Goal: Complete application form

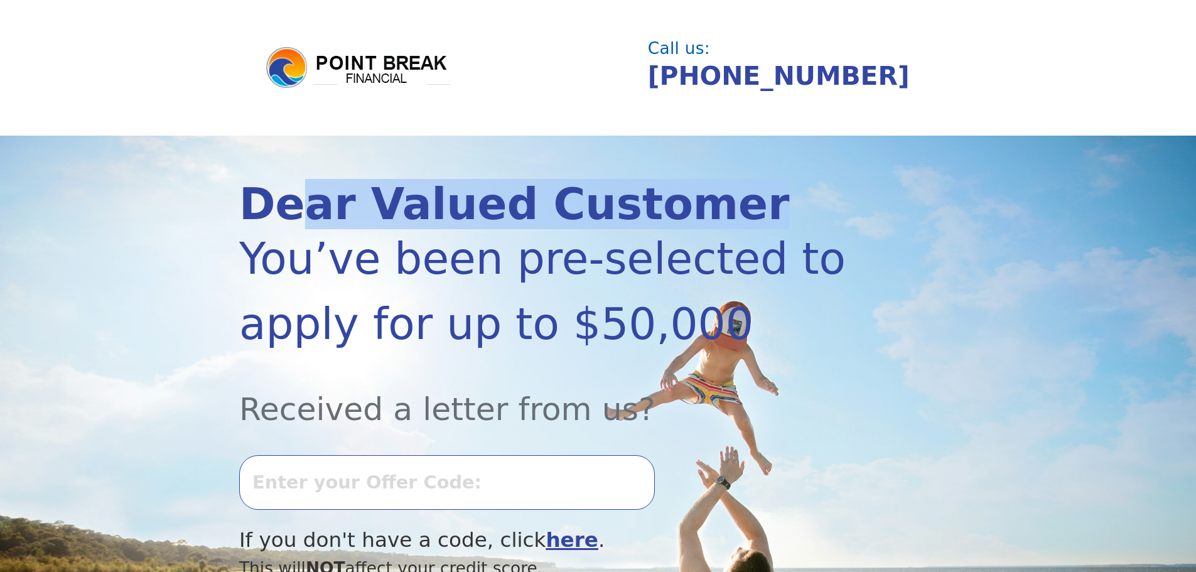
drag, startPoint x: 289, startPoint y: 205, endPoint x: 714, endPoint y: 205, distance: 425.0
click at [714, 205] on div "Dear Valued Customer" at bounding box center [544, 204] width 610 height 43
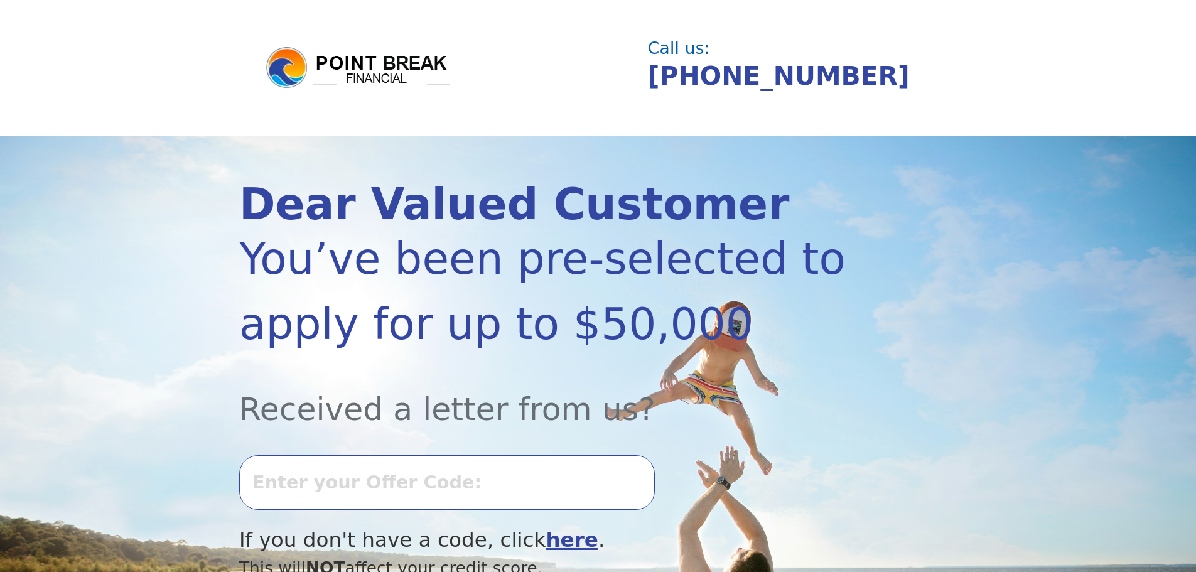
click at [925, 72] on div "[PHONE_NUMBER]" at bounding box center [797, 76] width 299 height 38
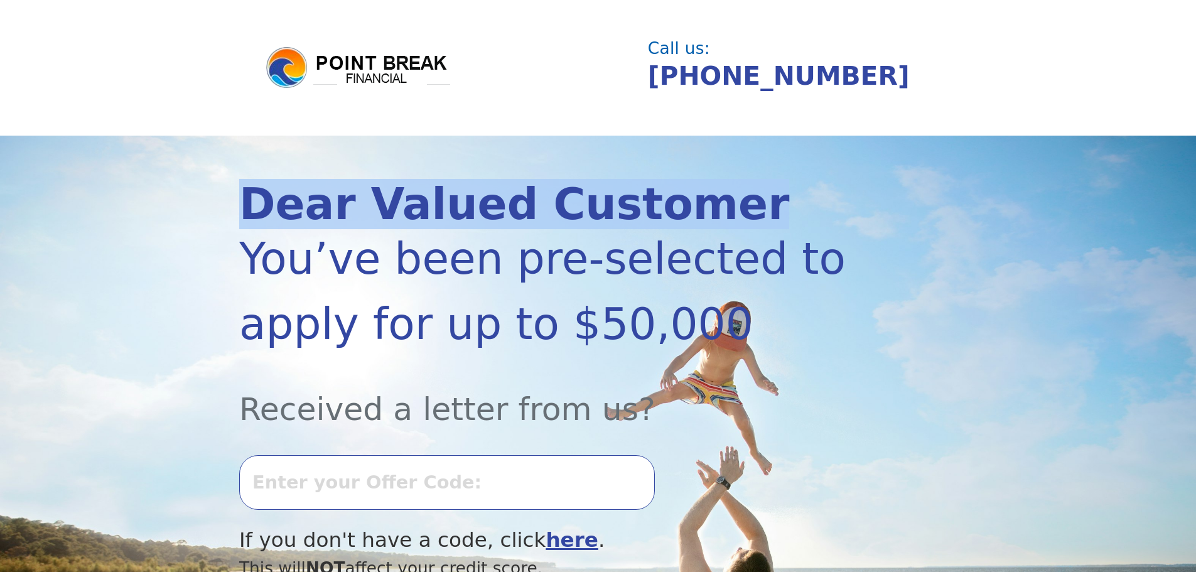
drag, startPoint x: 244, startPoint y: 210, endPoint x: 704, endPoint y: 212, distance: 460.2
click at [704, 212] on div "Dear Valued Customer" at bounding box center [544, 204] width 610 height 43
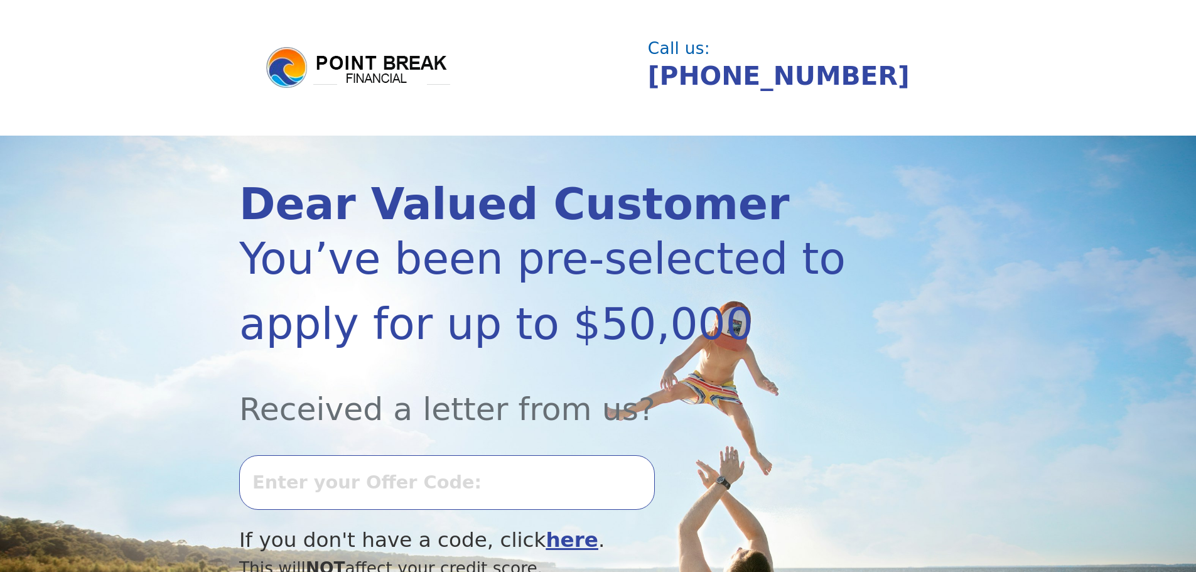
click at [898, 116] on header "Call us: (855) 202-9500" at bounding box center [598, 68] width 1196 height 136
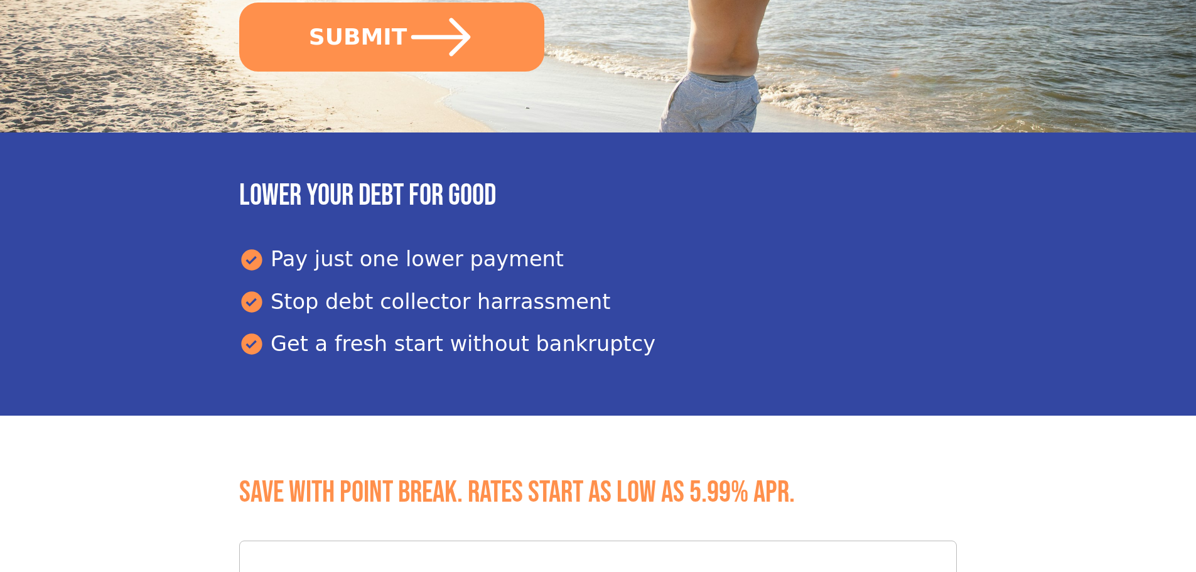
scroll to position [628, 0]
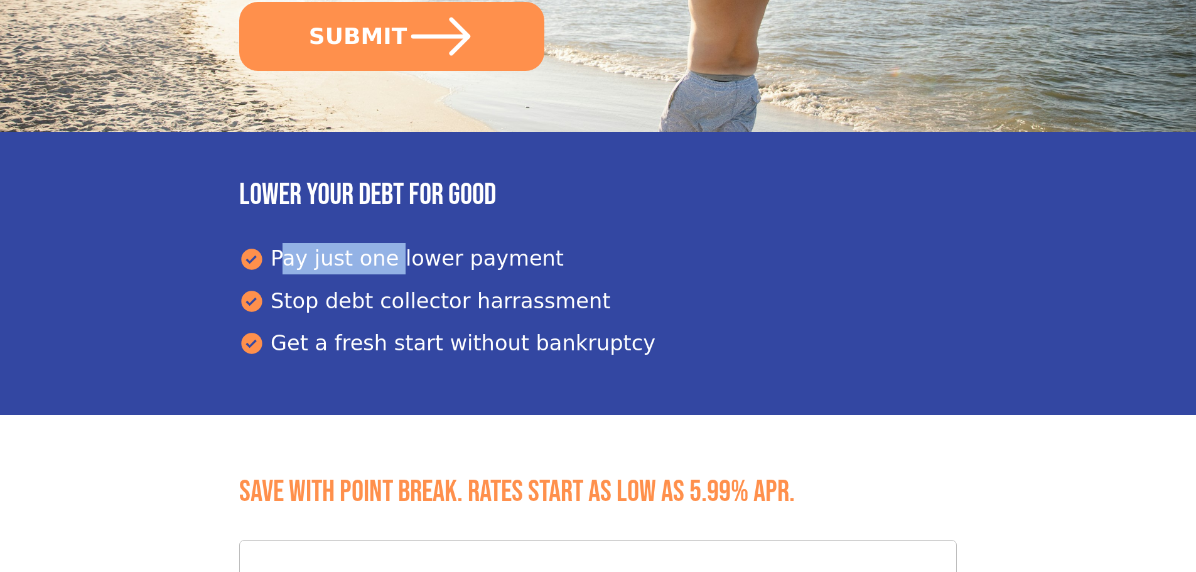
drag, startPoint x: 384, startPoint y: 258, endPoint x: 534, endPoint y: 261, distance: 150.1
click at [534, 261] on div "Pay just one lower payment" at bounding box center [598, 258] width 718 height 31
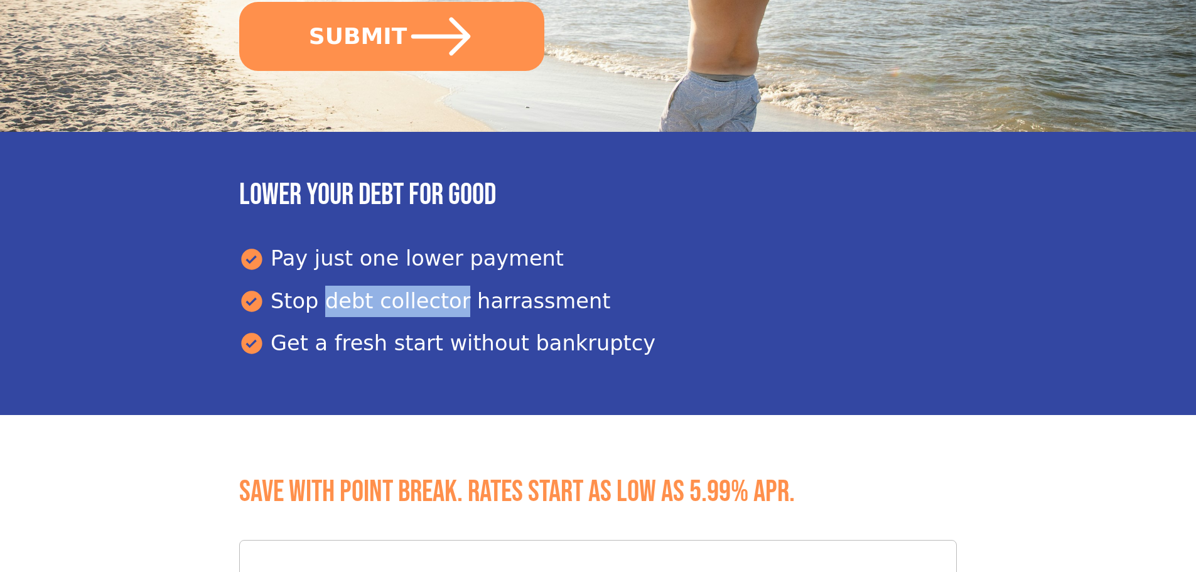
drag, startPoint x: 309, startPoint y: 311, endPoint x: 443, endPoint y: 306, distance: 134.4
click at [443, 306] on div "Stop debt collector harrassment" at bounding box center [598, 301] width 718 height 31
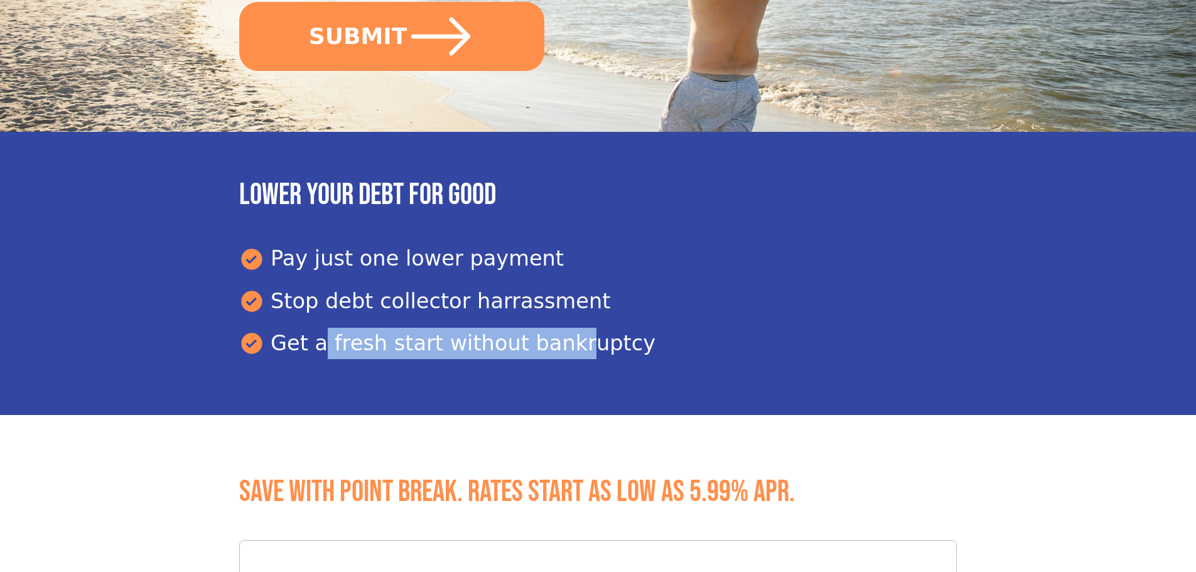
drag, startPoint x: 308, startPoint y: 341, endPoint x: 548, endPoint y: 345, distance: 240.5
click at [548, 345] on div "Get a fresh start without bankruptcy" at bounding box center [598, 343] width 718 height 31
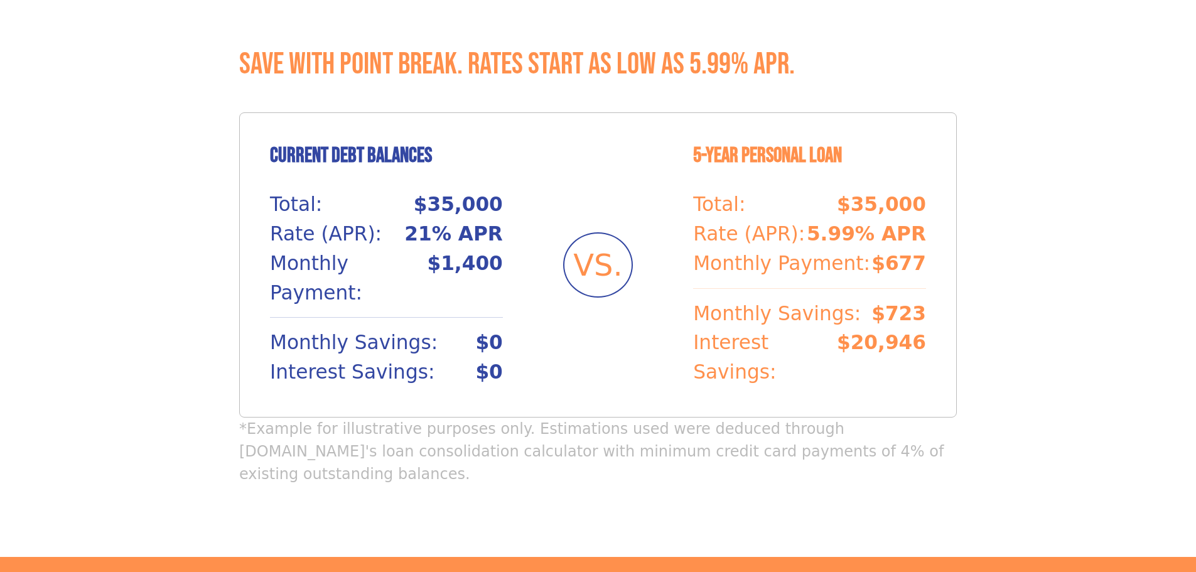
scroll to position [1067, 0]
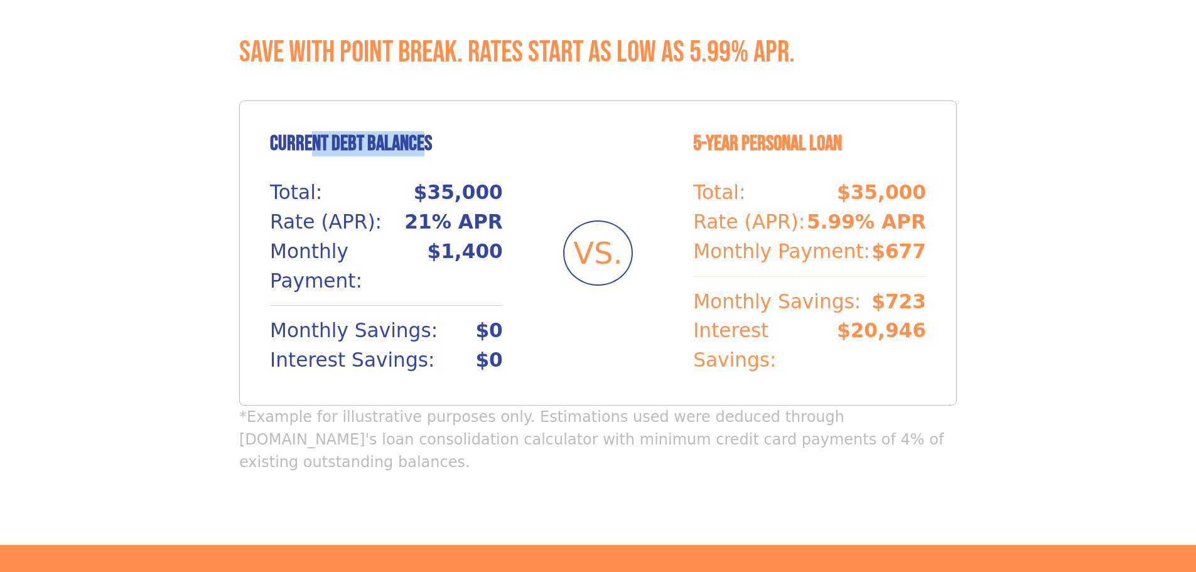
drag, startPoint x: 364, startPoint y: 144, endPoint x: 422, endPoint y: 136, distance: 58.9
click at [422, 136] on h4 "Current Debt Balances" at bounding box center [386, 143] width 233 height 25
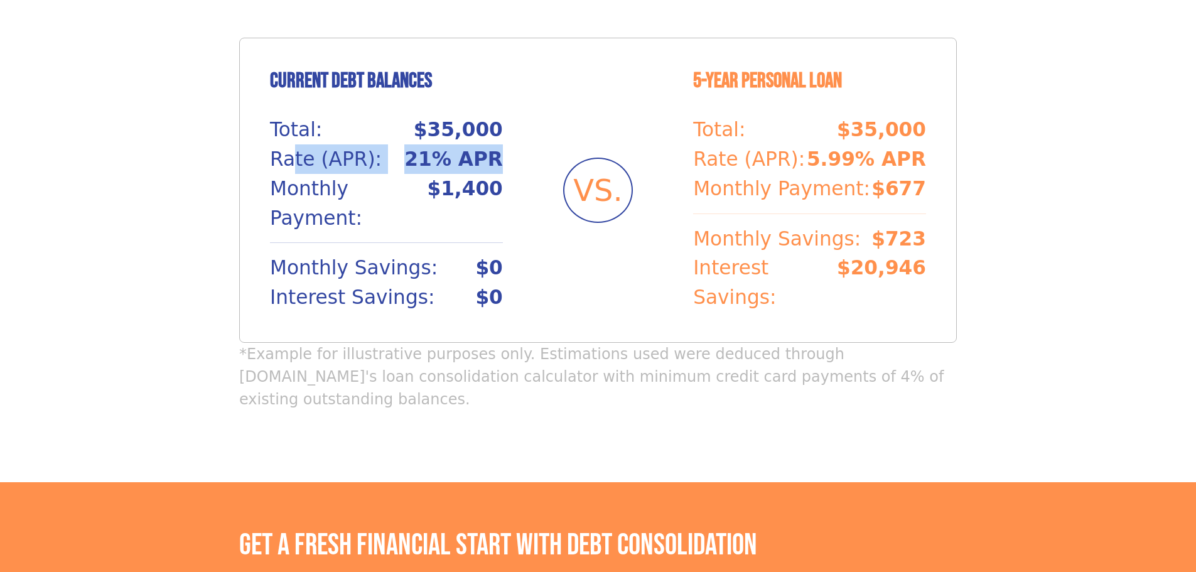
drag, startPoint x: 291, startPoint y: 148, endPoint x: 501, endPoint y: 158, distance: 209.9
click at [501, 158] on div "Rate (APR): 21% APR" at bounding box center [386, 159] width 233 height 30
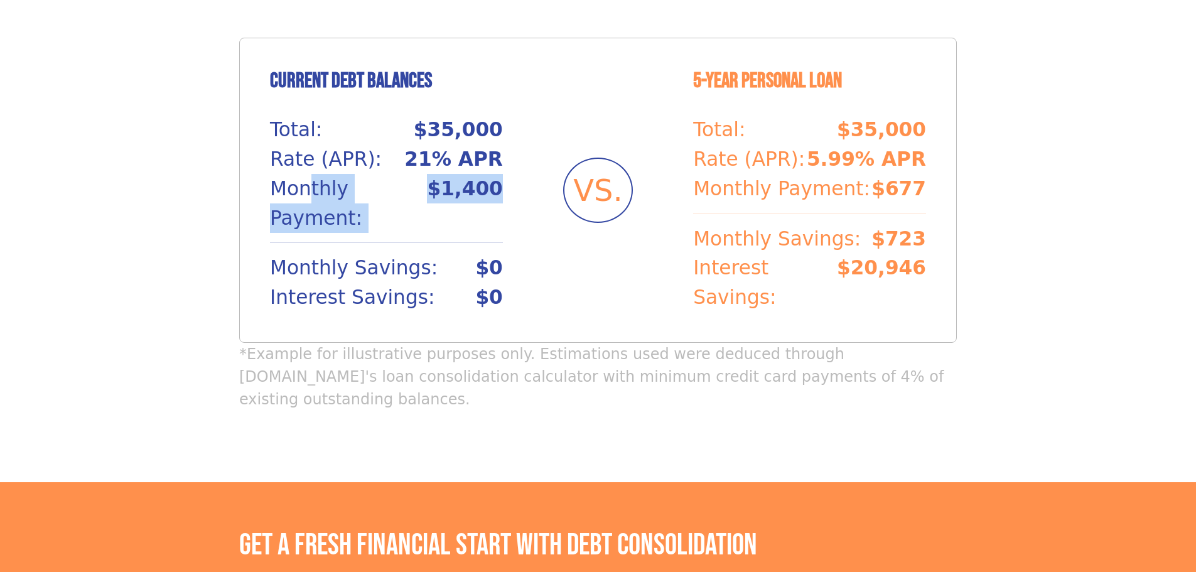
drag, startPoint x: 307, startPoint y: 191, endPoint x: 501, endPoint y: 210, distance: 194.9
click at [501, 210] on div "Current Debt Balances Total: $35,000 Rate (APR): 21% APR Monthly Payment: $1,40…" at bounding box center [386, 190] width 233 height 244
click at [542, 345] on p "*Example for illustrative purposes only. Estimations used were deduced through …" at bounding box center [598, 377] width 718 height 68
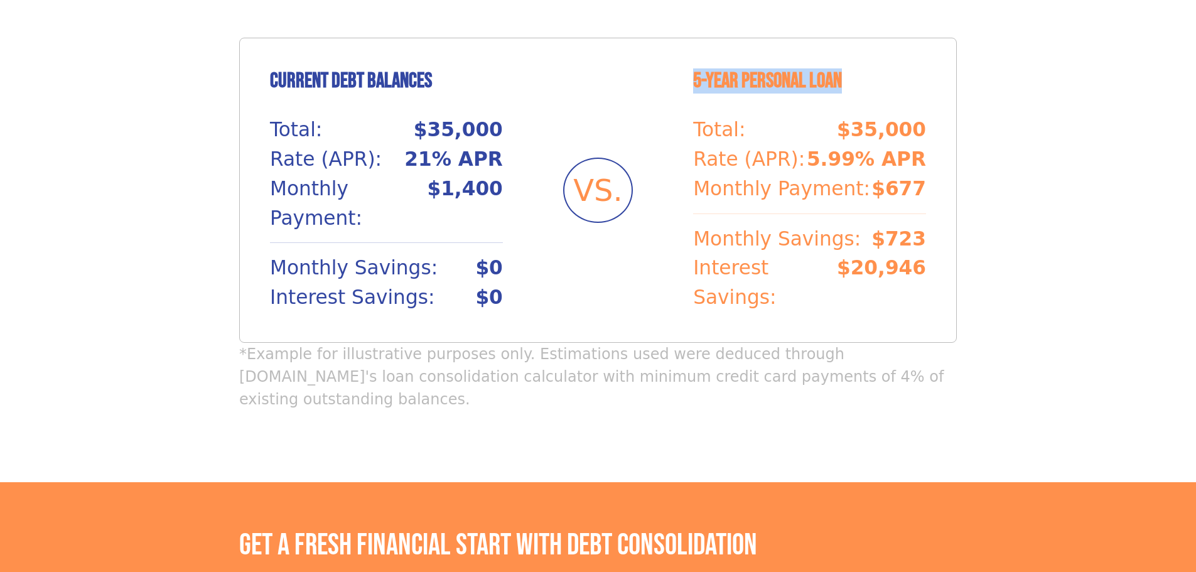
drag, startPoint x: 685, startPoint y: 76, endPoint x: 841, endPoint y: 87, distance: 156.7
click at [841, 87] on div "Current Debt Balances Total: $35,000 Rate (APR): 21% APR Monthly Payment: $1,40…" at bounding box center [598, 190] width 718 height 305
click at [874, 75] on h4 "5-Year Personal Loan" at bounding box center [809, 80] width 233 height 25
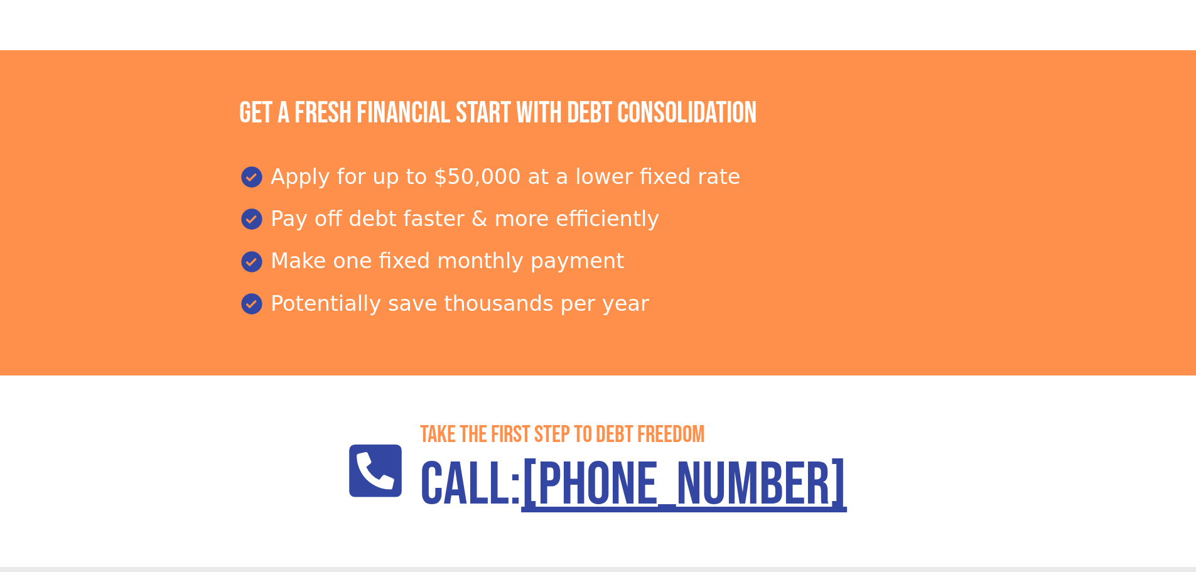
scroll to position [1569, 0]
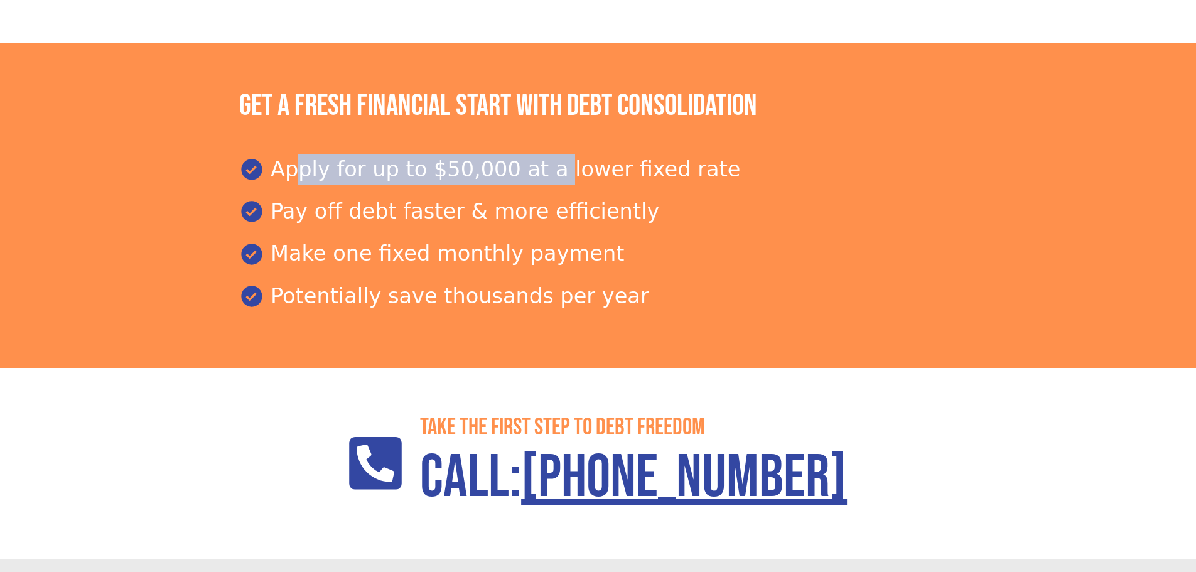
drag, startPoint x: 281, startPoint y: 119, endPoint x: 529, endPoint y: 120, distance: 248.6
click at [529, 154] on div "Apply for up to $50,000 at a lower fixed rate" at bounding box center [598, 169] width 718 height 31
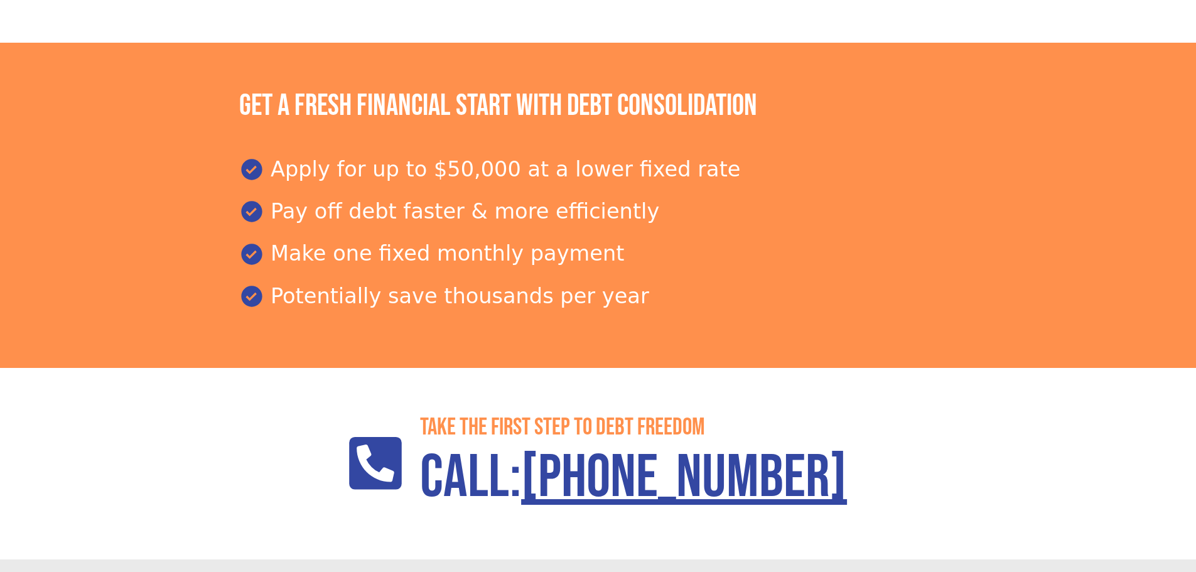
click at [50, 227] on section "Get a fresh financial start with debt consolidation Apply for up to $50,000 at …" at bounding box center [598, 205] width 1196 height 325
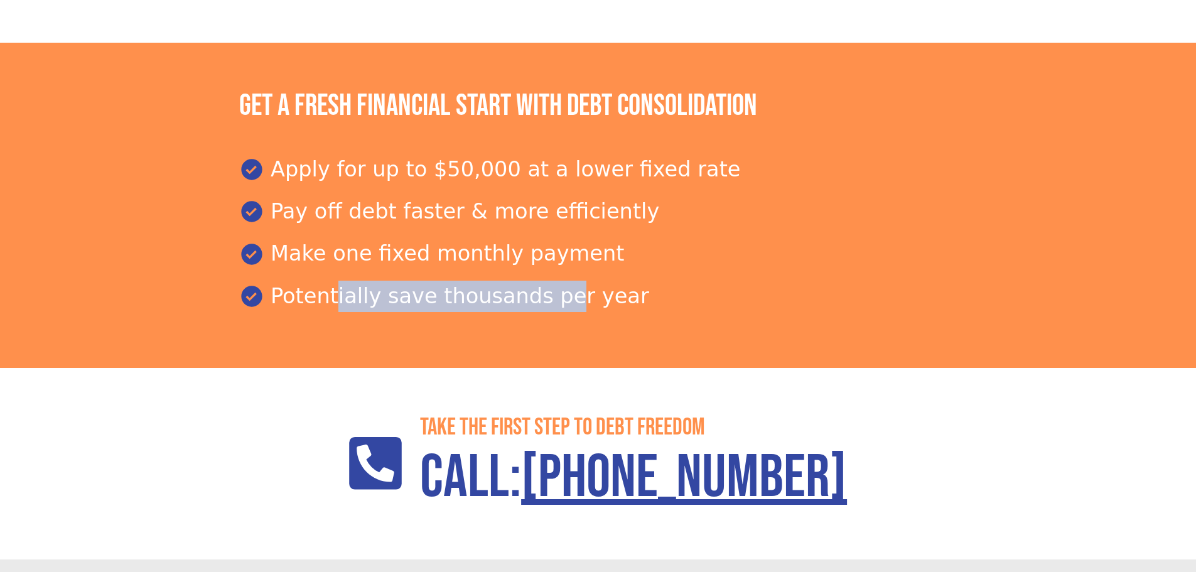
drag, startPoint x: 324, startPoint y: 252, endPoint x: 535, endPoint y: 248, distance: 211.0
click at [535, 281] on div "Potentially save thousands per year" at bounding box center [598, 296] width 718 height 31
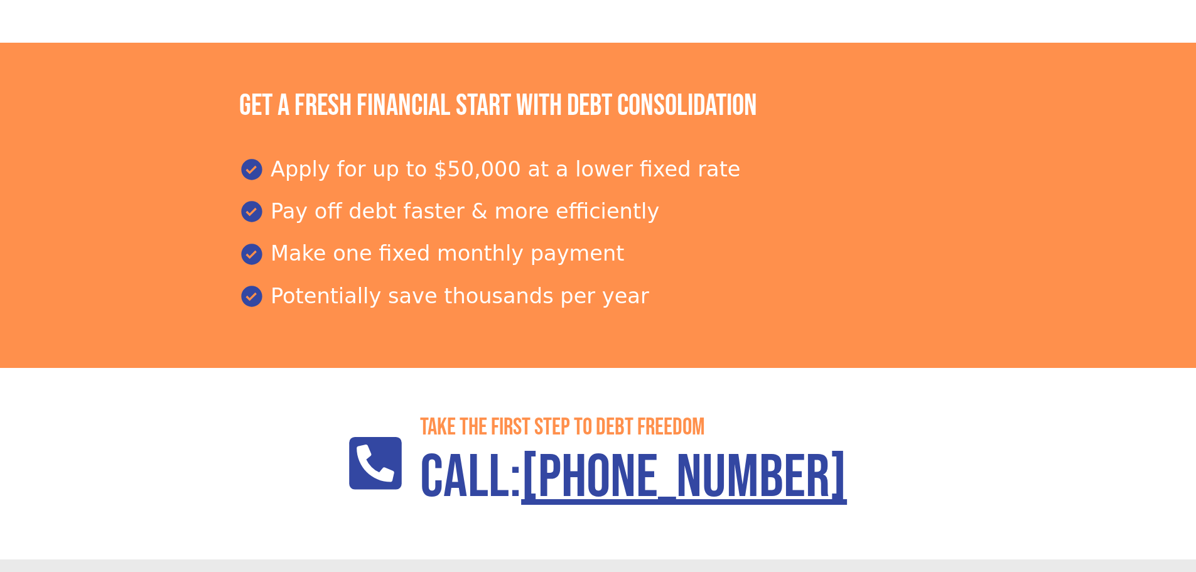
click at [241, 368] on section "Take the First step to debt freedom Call: 855-202-9500" at bounding box center [598, 463] width 1196 height 191
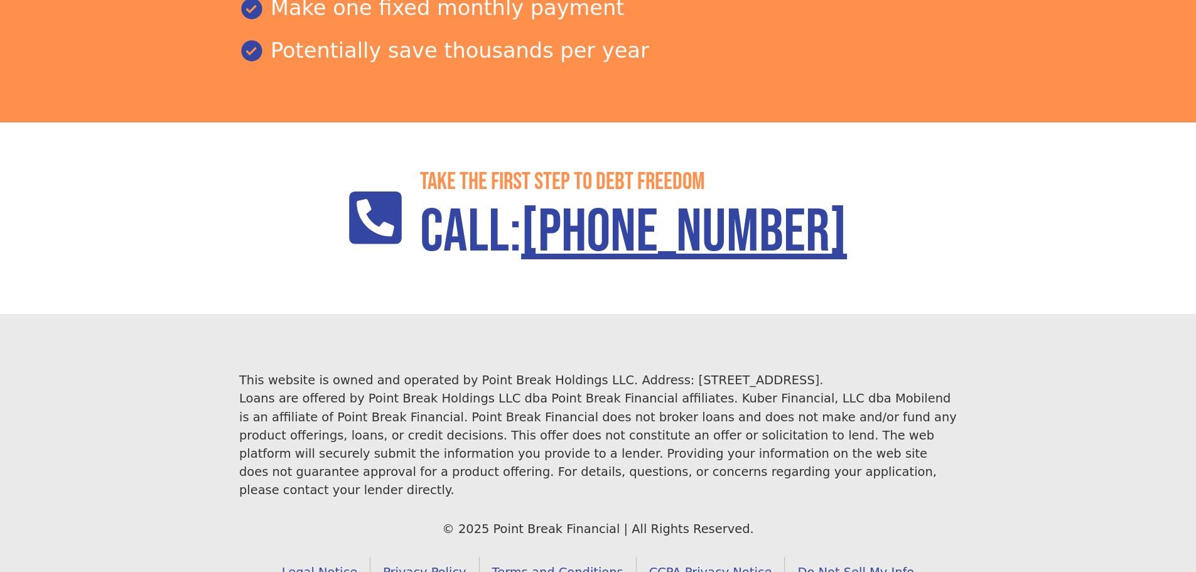
scroll to position [1817, 0]
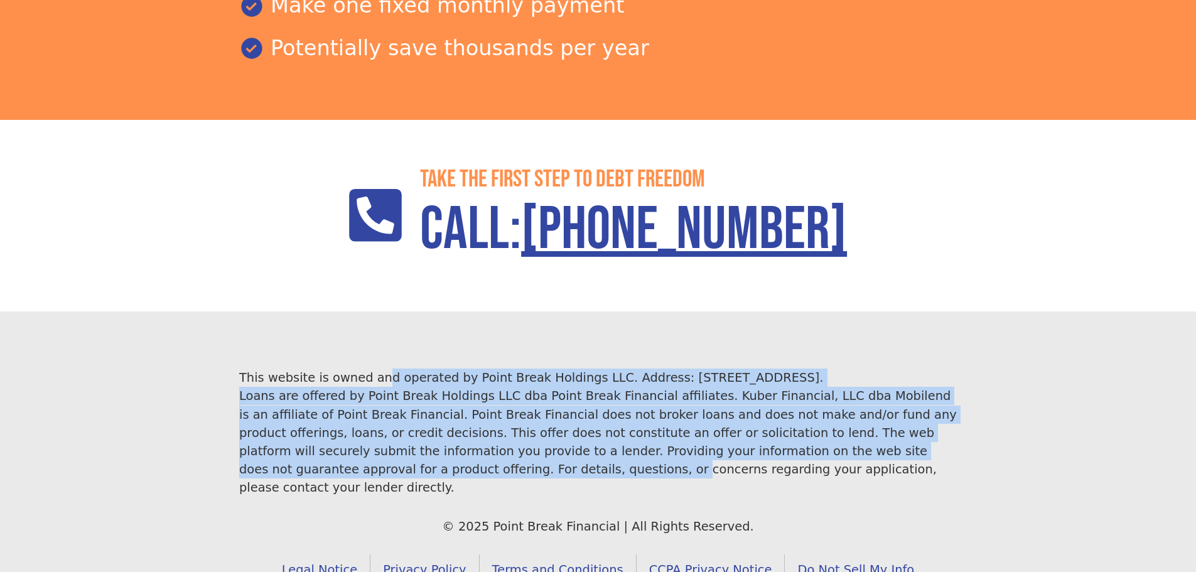
drag, startPoint x: 318, startPoint y: 323, endPoint x: 1178, endPoint y: 406, distance: 863.4
click at [957, 407] on footer "This website is owned and operated by Point Break Holdings LLC. Address: 1968 S…" at bounding box center [598, 476] width 1196 height 331
drag, startPoint x: 1116, startPoint y: 393, endPoint x: 1117, endPoint y: 385, distance: 8.4
click at [1114, 392] on footer "This website is owned and operated by Point Break Holdings LLC. Address: 1968 S…" at bounding box center [598, 476] width 1196 height 331
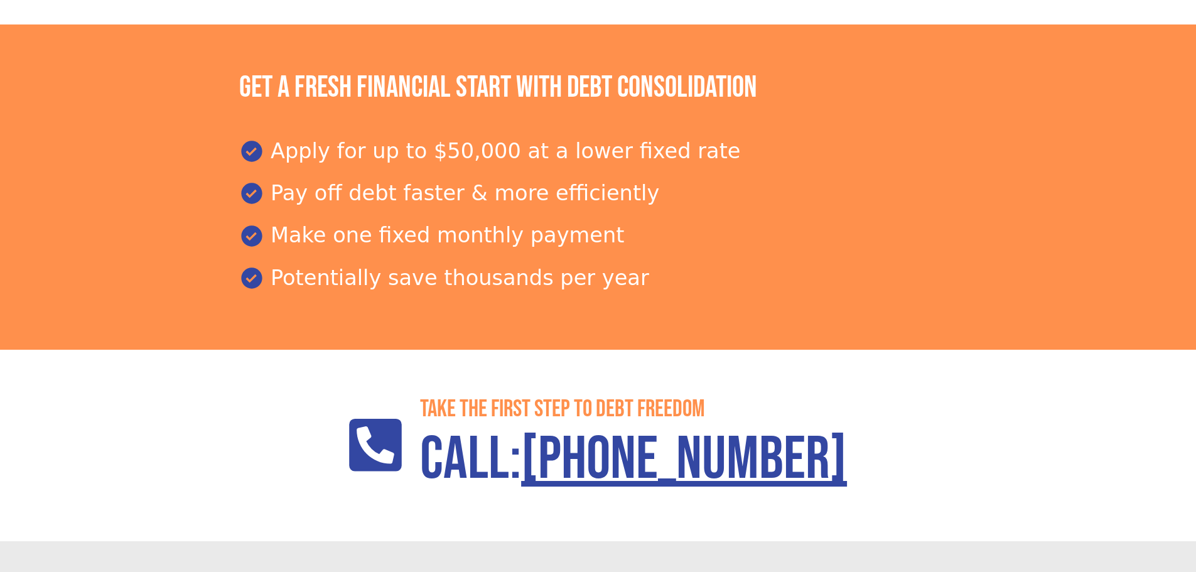
scroll to position [1378, 0]
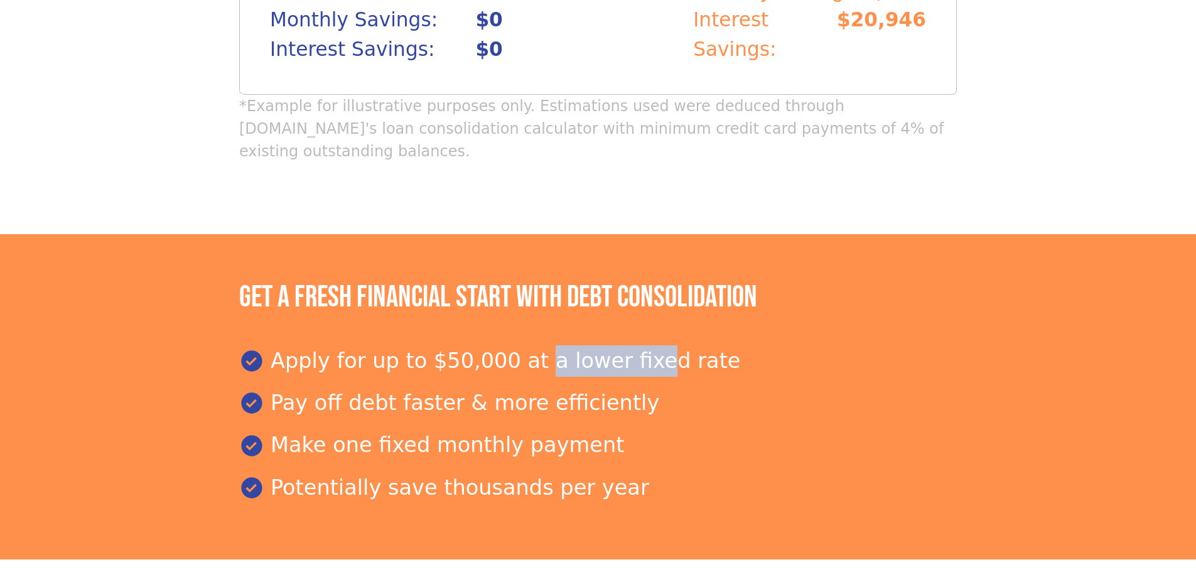
drag, startPoint x: 511, startPoint y: 303, endPoint x: 613, endPoint y: 312, distance: 102.1
click at [613, 345] on div "Apply for up to $50,000 at a lower fixed rate" at bounding box center [598, 360] width 718 height 31
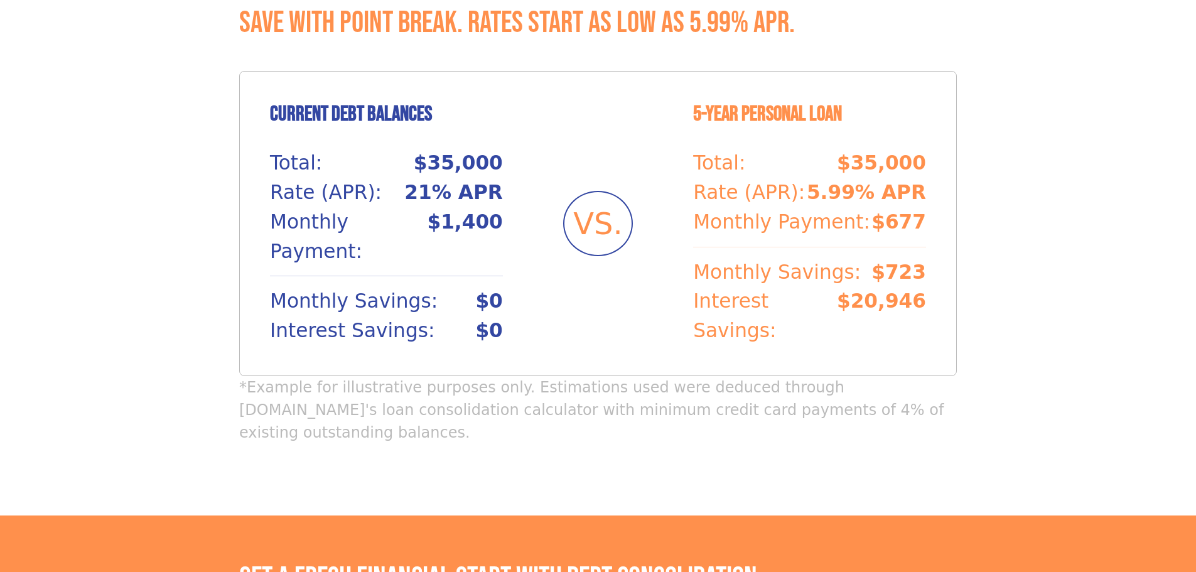
scroll to position [816, 0]
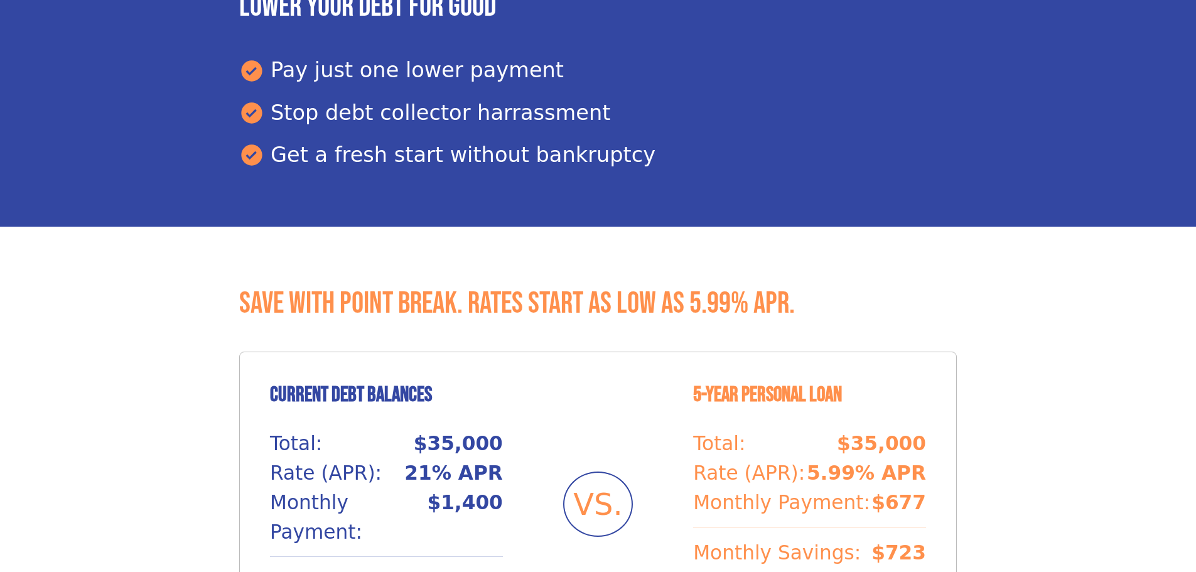
click at [193, 297] on section "Save with Point Break. Rates start as low as 5.99% APR. Current Debt Balances T…" at bounding box center [598, 511] width 1196 height 569
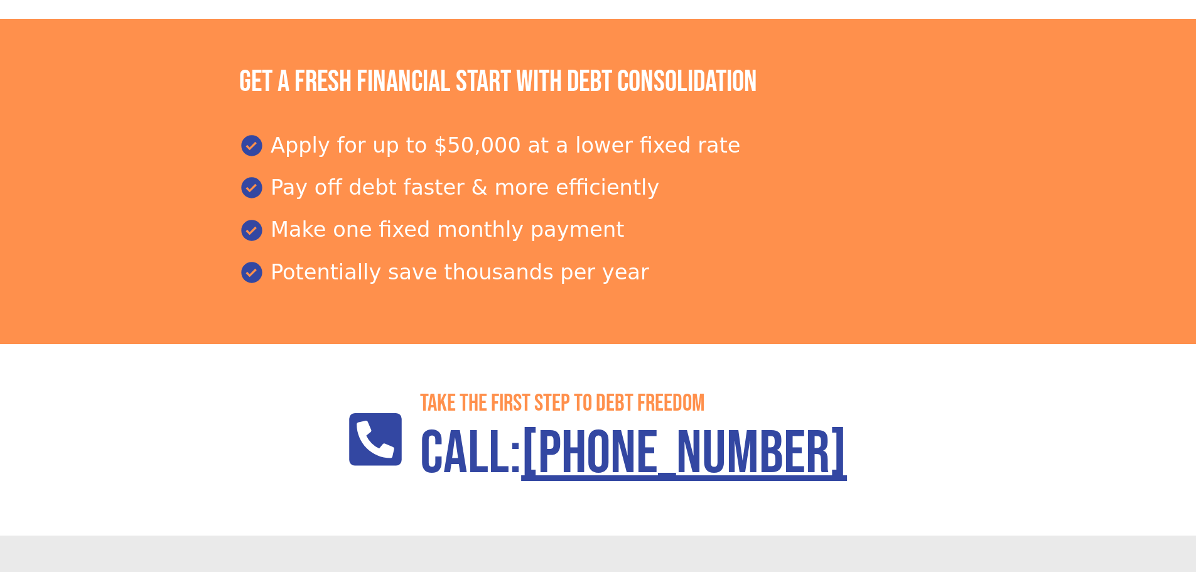
scroll to position [1315, 0]
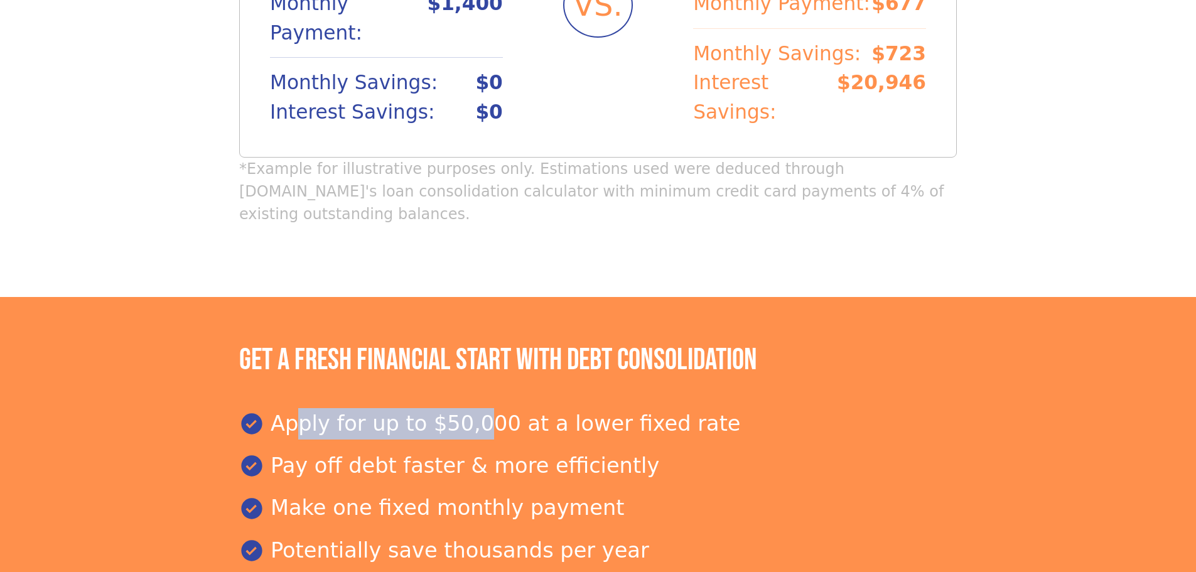
drag, startPoint x: 279, startPoint y: 372, endPoint x: 455, endPoint y: 387, distance: 177.0
click at [455, 408] on div "Apply for up to $50,000 at a lower fixed rate" at bounding box center [598, 423] width 718 height 31
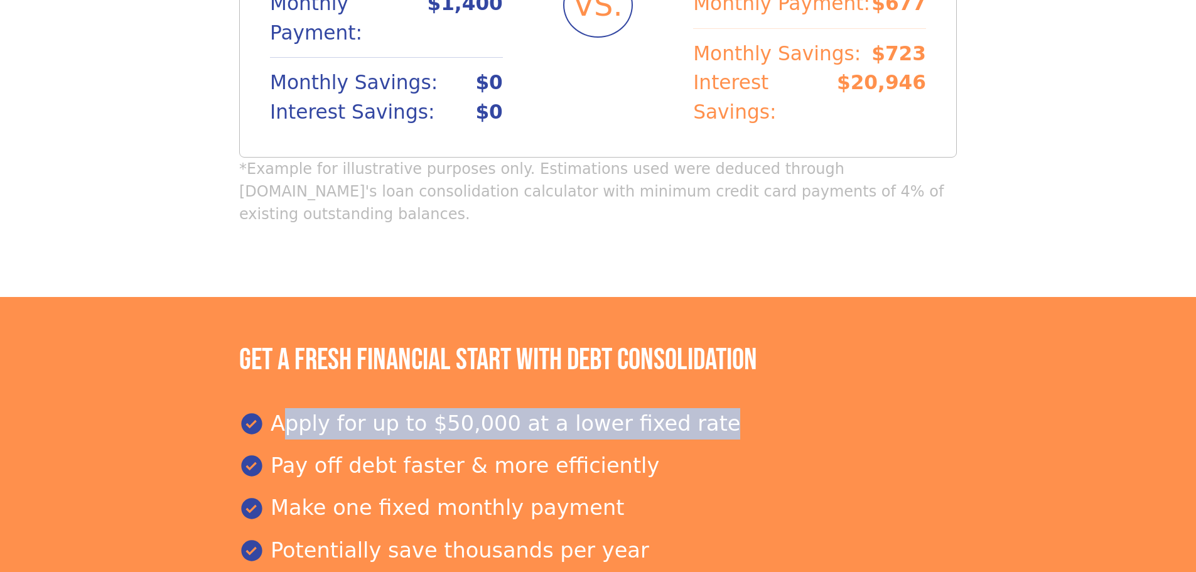
drag, startPoint x: 693, startPoint y: 378, endPoint x: 1069, endPoint y: 416, distance: 378.0
click at [1069, 416] on section "Get a fresh financial start with debt consolidation Apply for up to $50,000 at …" at bounding box center [598, 459] width 1196 height 325
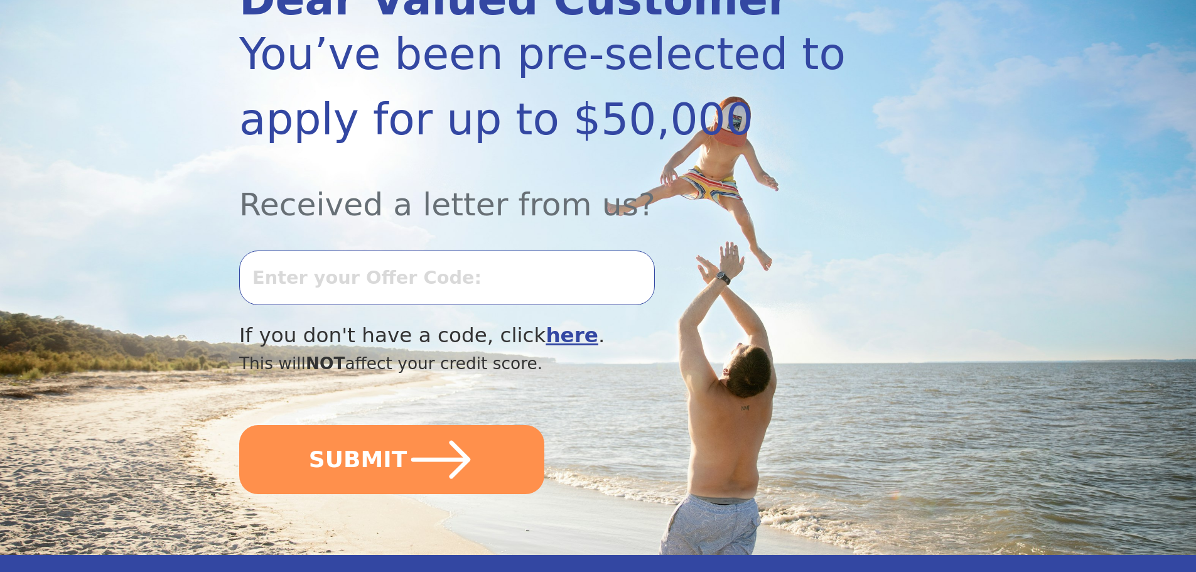
scroll to position [0, 0]
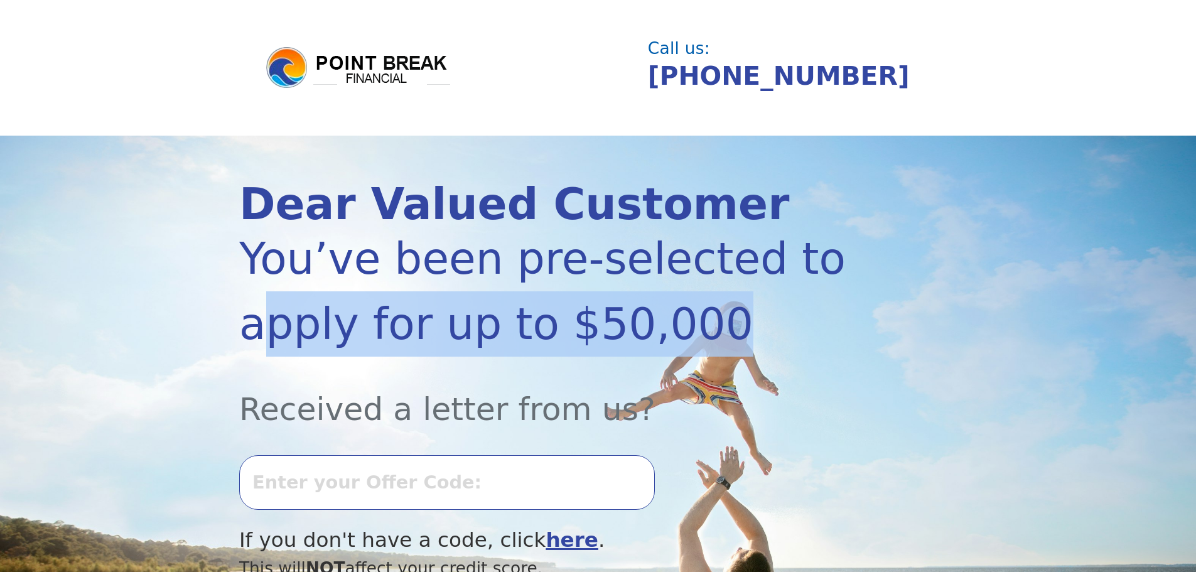
drag, startPoint x: 325, startPoint y: 322, endPoint x: 713, endPoint y: 321, distance: 388.6
click at [713, 321] on div "You’ve been pre-selected to apply for up to $50,000" at bounding box center [544, 291] width 610 height 131
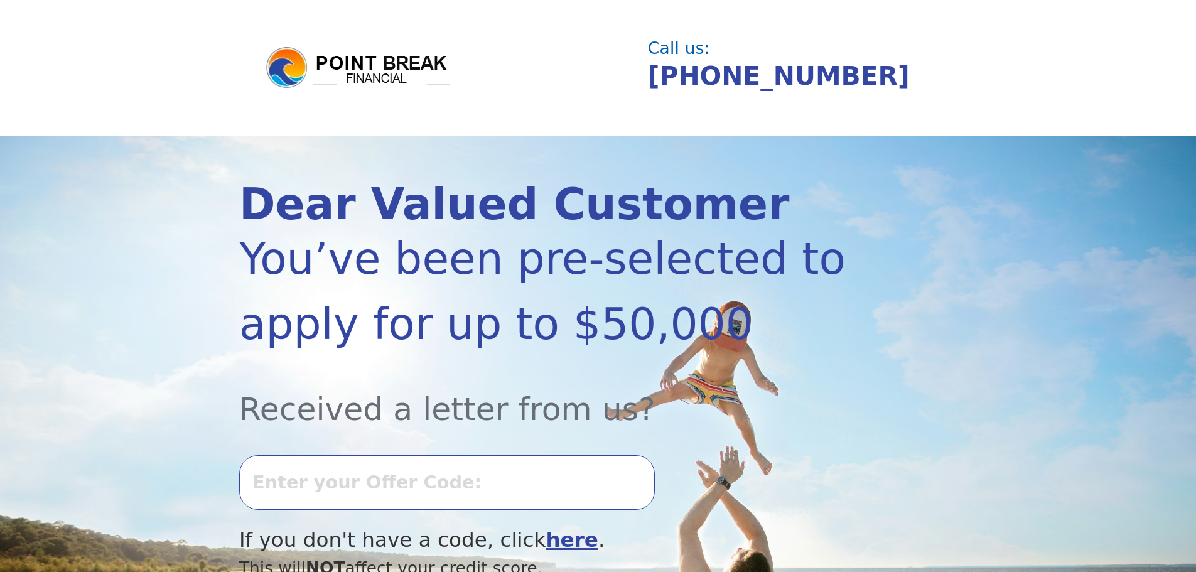
click at [935, 237] on div "Dear Valued Customer You’ve been pre-selected to apply for up to $50,000 Receiv…" at bounding box center [598, 448] width 718 height 624
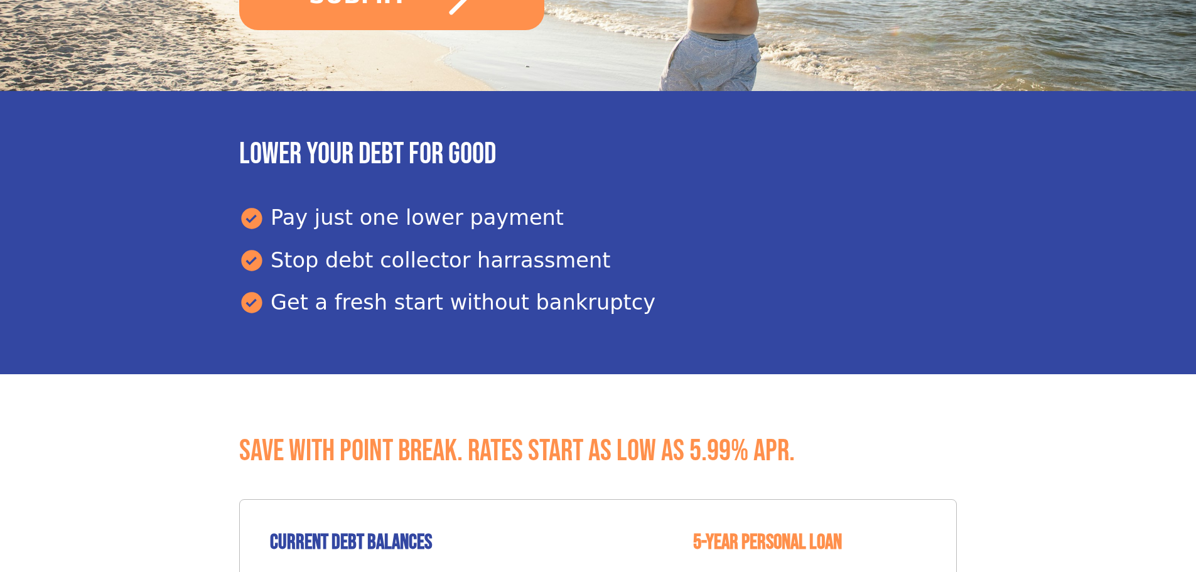
scroll to position [691, 0]
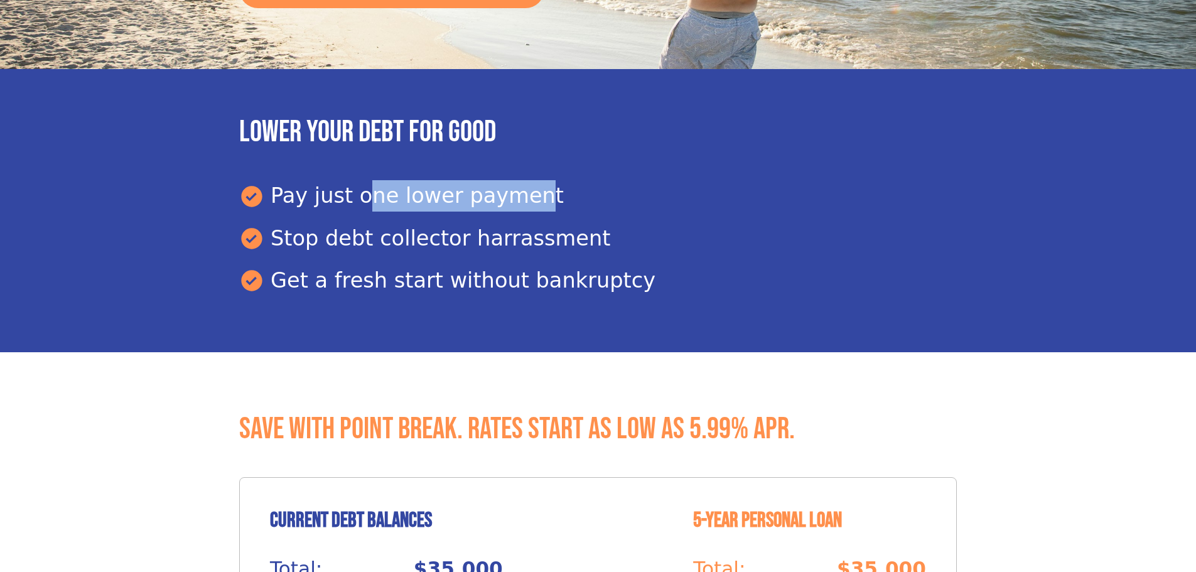
drag, startPoint x: 351, startPoint y: 196, endPoint x: 512, endPoint y: 189, distance: 160.9
click at [512, 189] on div "Pay just one lower payment" at bounding box center [598, 195] width 718 height 31
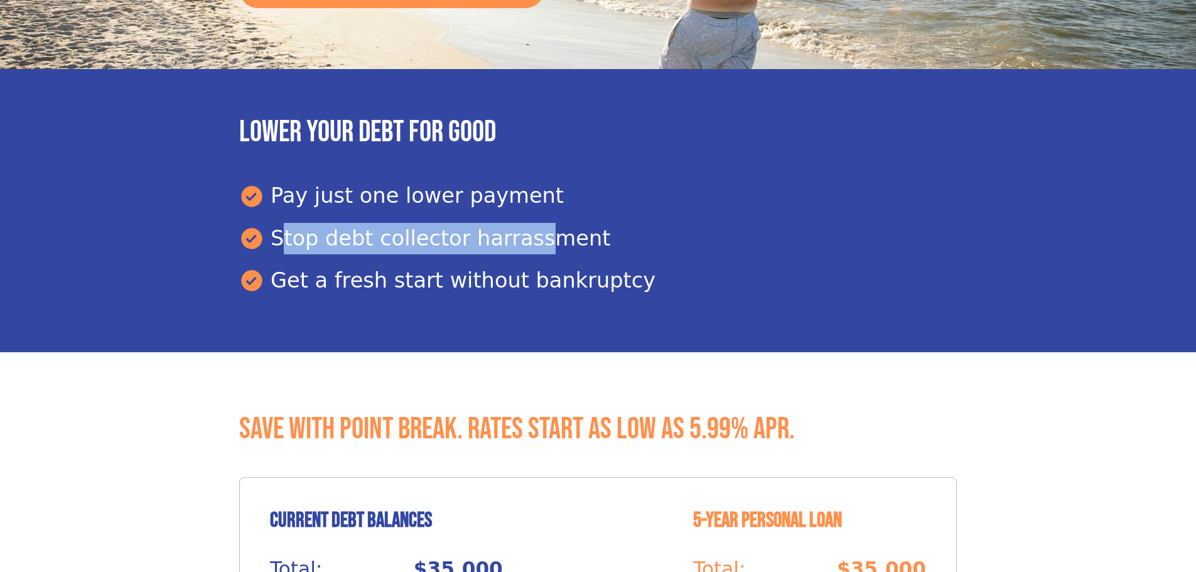
drag, startPoint x: 355, startPoint y: 224, endPoint x: 514, endPoint y: 235, distance: 158.6
click at [514, 235] on div "Stop debt collector harrassment" at bounding box center [598, 238] width 718 height 31
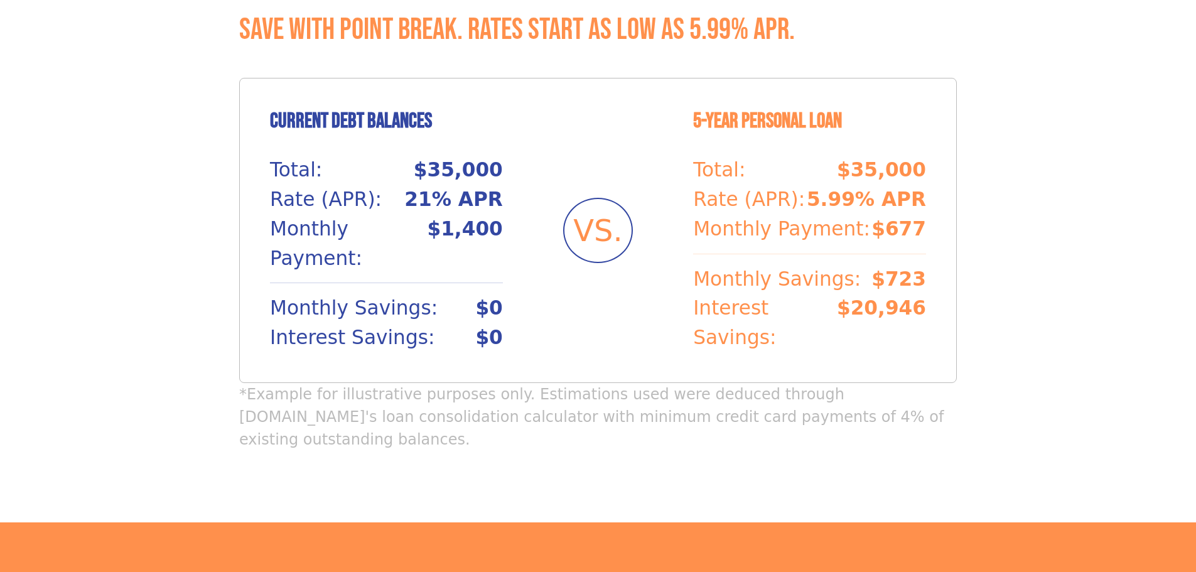
scroll to position [1193, 0]
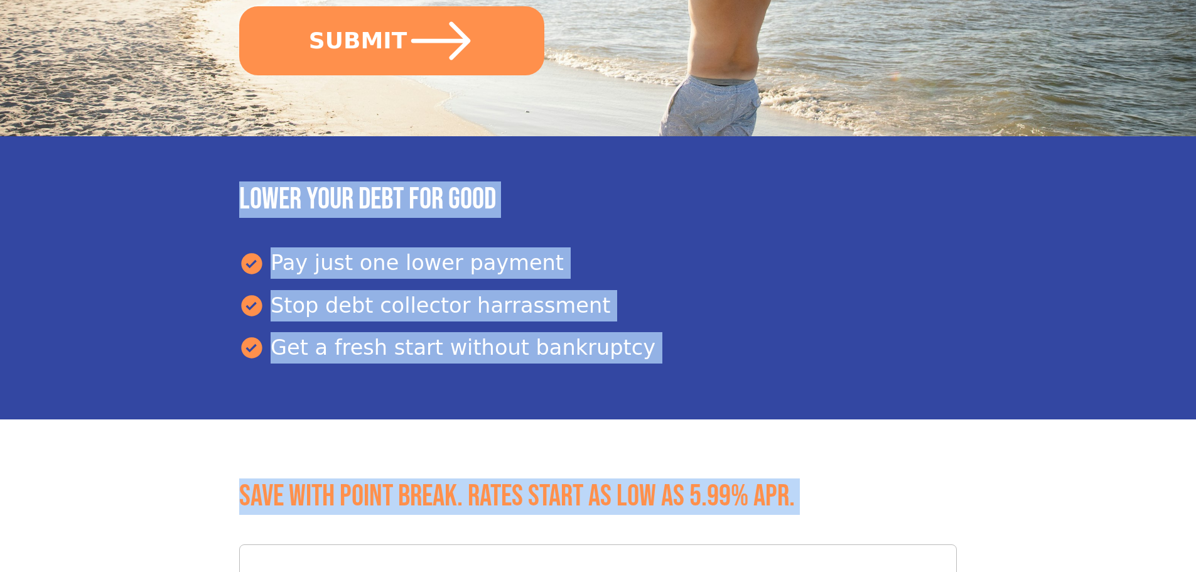
drag, startPoint x: 922, startPoint y: 200, endPoint x: 726, endPoint y: -28, distance: 300.0
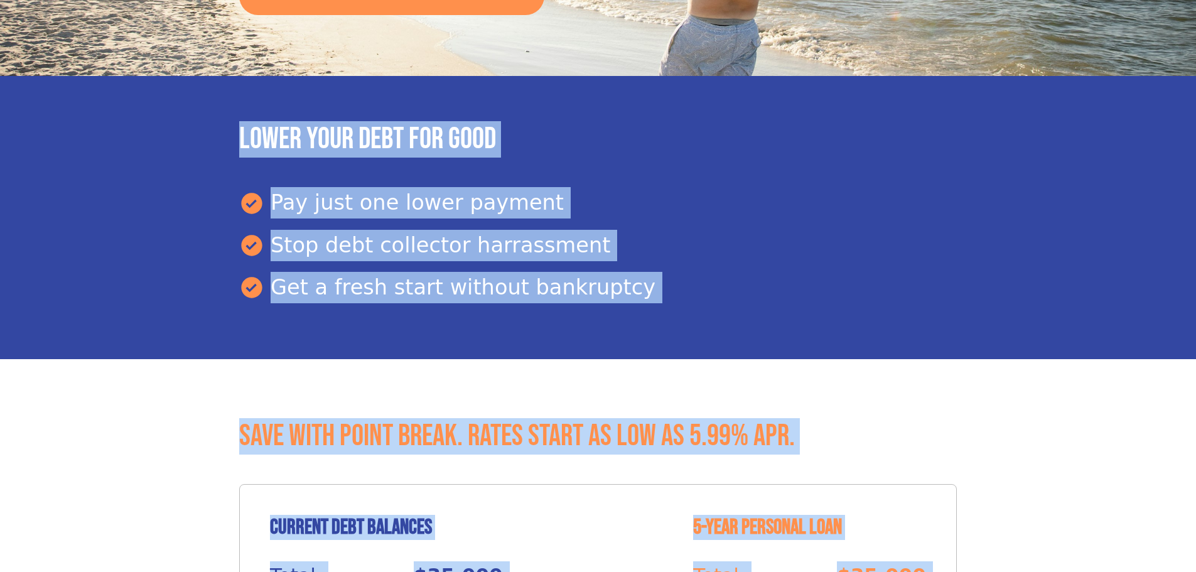
scroll to position [942, 0]
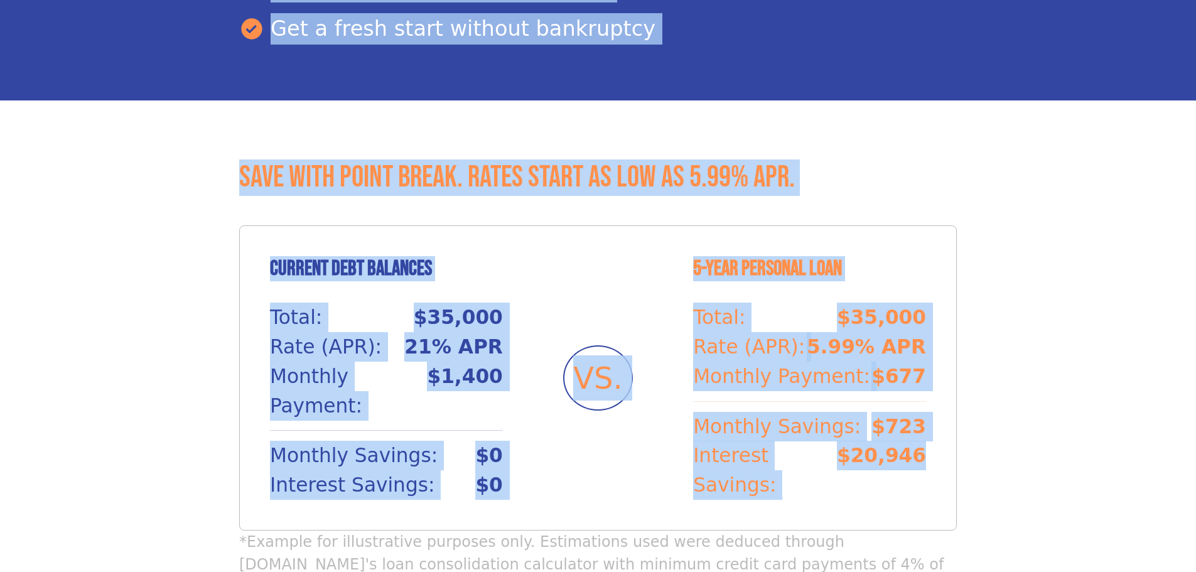
click at [1035, 267] on section "Save with Point Break. Rates start as low as 5.99% APR. Current Debt Balances T…" at bounding box center [598, 384] width 1196 height 569
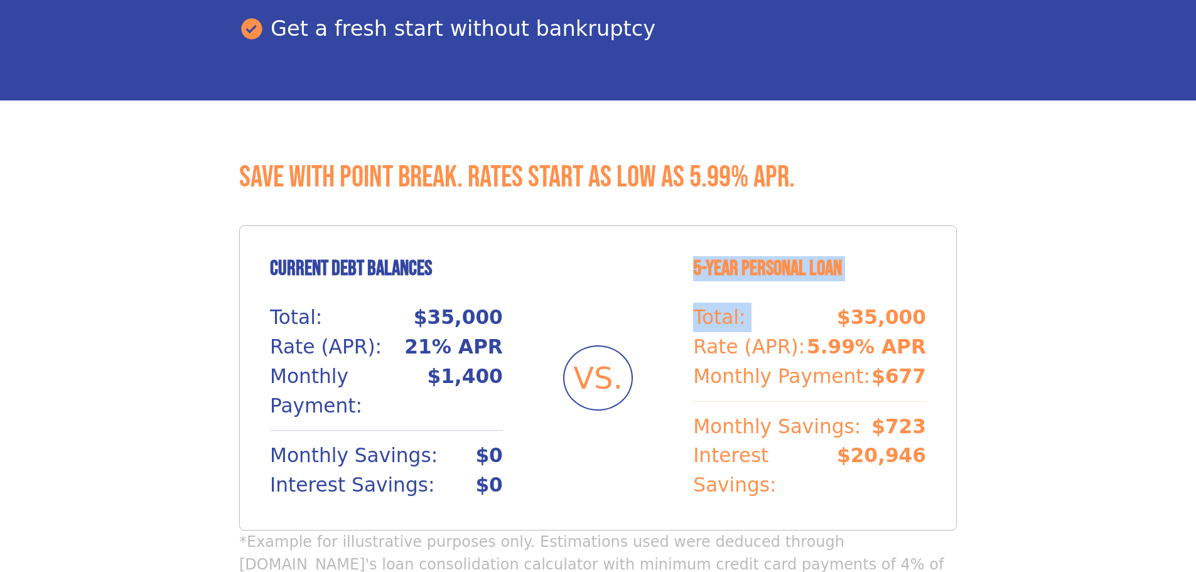
drag, startPoint x: 687, startPoint y: 266, endPoint x: 834, endPoint y: 294, distance: 150.3
click at [834, 294] on div "Current Debt Balances Total: $35,000 Rate (APR): 21% APR Monthly Payment: $1,40…" at bounding box center [598, 377] width 718 height 305
click at [1030, 258] on section "Save with Point Break. Rates start as low as 5.99% APR. Current Debt Balances T…" at bounding box center [598, 384] width 1196 height 569
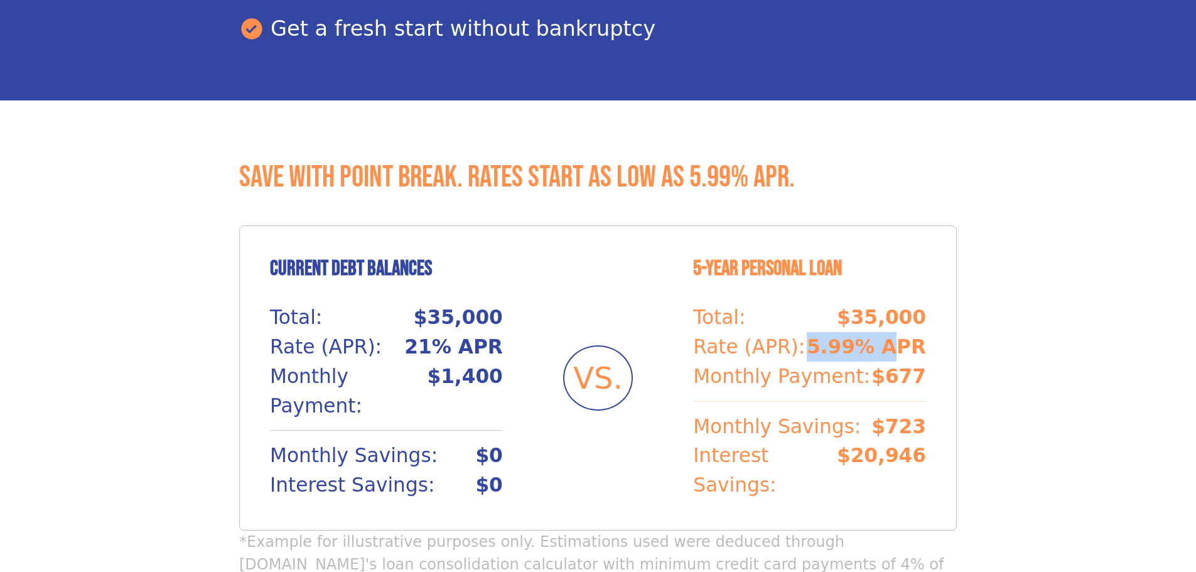
drag, startPoint x: 824, startPoint y: 343, endPoint x: 903, endPoint y: 347, distance: 78.6
click at [903, 347] on div "Rate (APR): 5.99% APR" at bounding box center [809, 347] width 233 height 30
drag, startPoint x: 886, startPoint y: 382, endPoint x: 915, endPoint y: 382, distance: 29.5
click at [915, 382] on p "$677" at bounding box center [898, 377] width 55 height 30
click at [757, 437] on p "Monthly Savings:" at bounding box center [777, 427] width 168 height 30
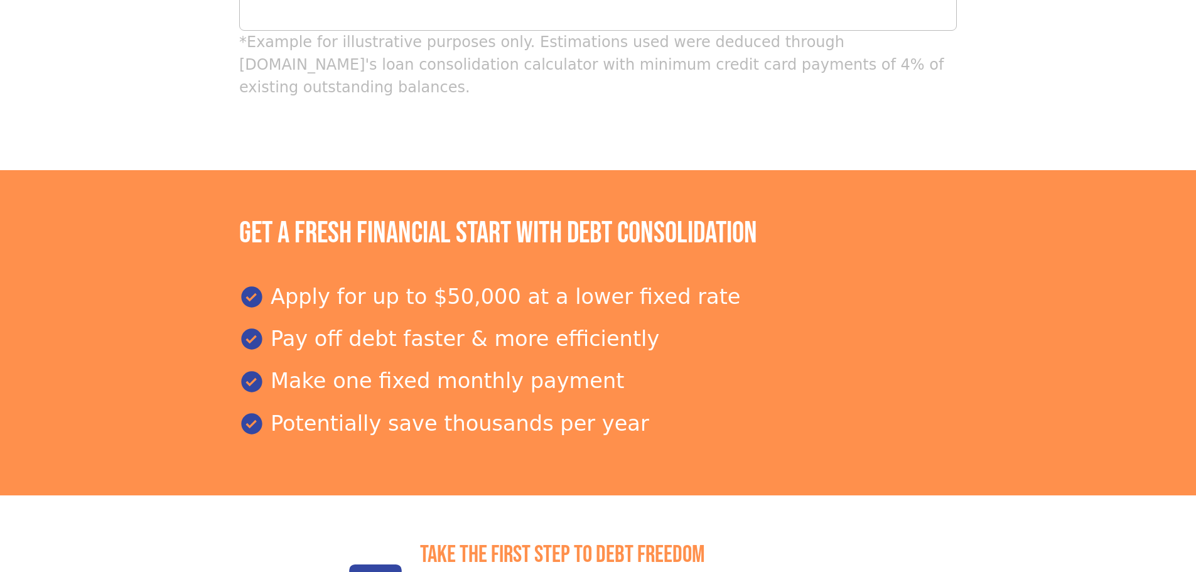
scroll to position [1441, 0]
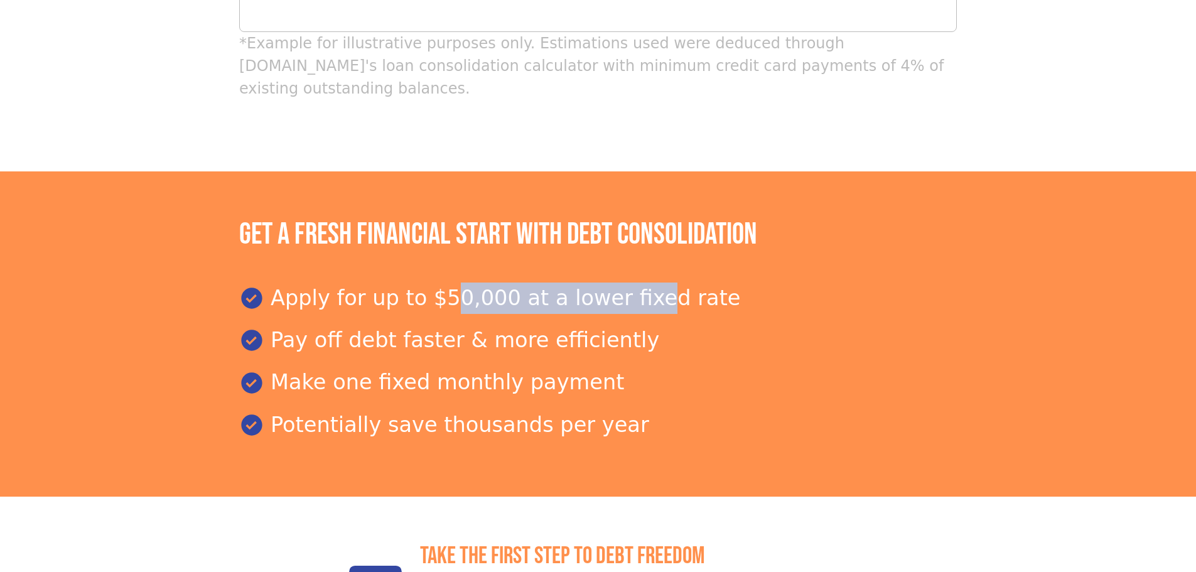
drag, startPoint x: 511, startPoint y: 266, endPoint x: 430, endPoint y: 247, distance: 83.3
click at [430, 283] on div "Apply for up to $50,000 at a lower fixed rate" at bounding box center [598, 298] width 718 height 31
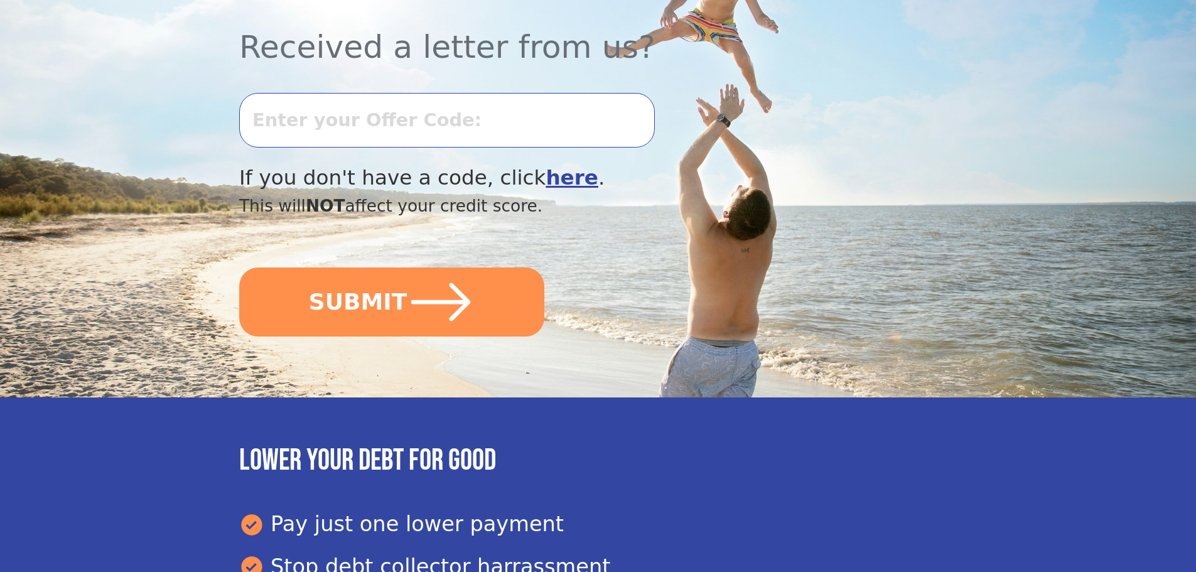
scroll to position [377, 0]
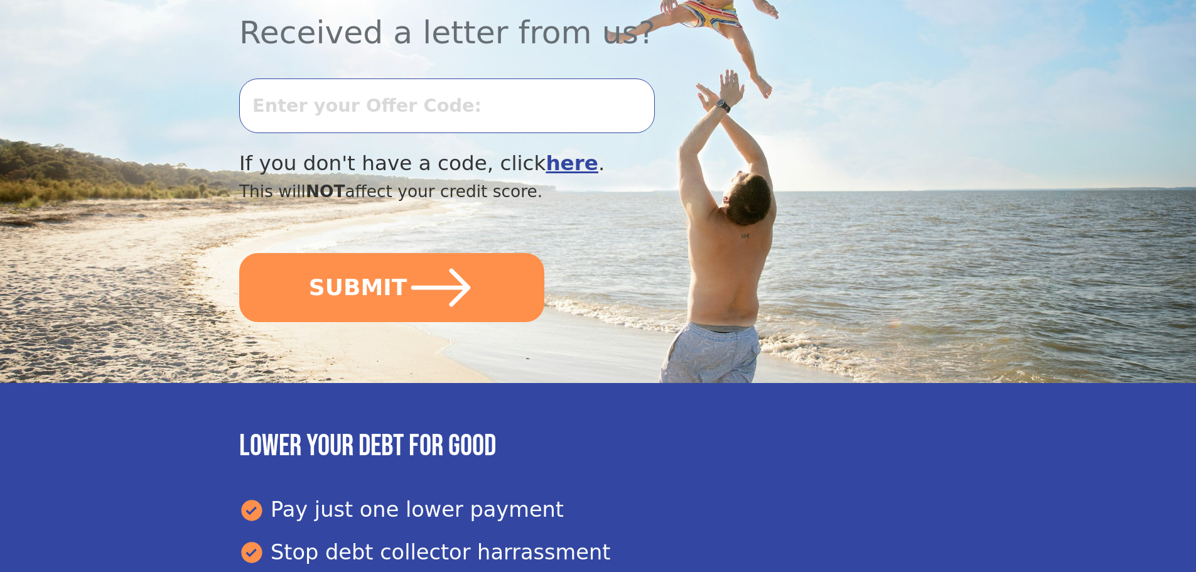
click at [546, 162] on b "here" at bounding box center [572, 163] width 53 height 24
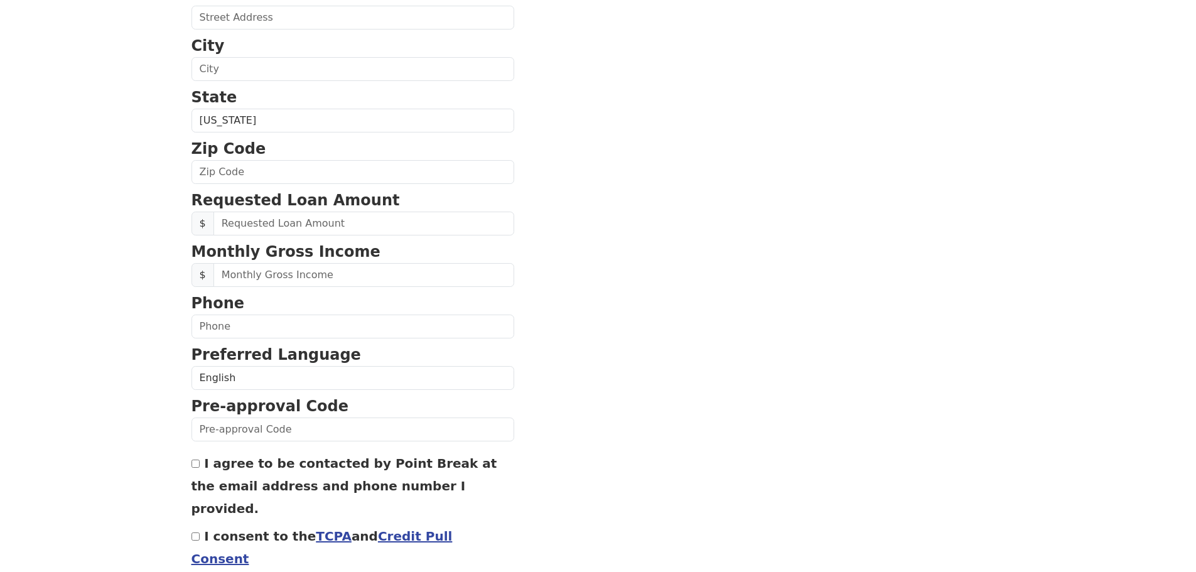
scroll to position [428, 0]
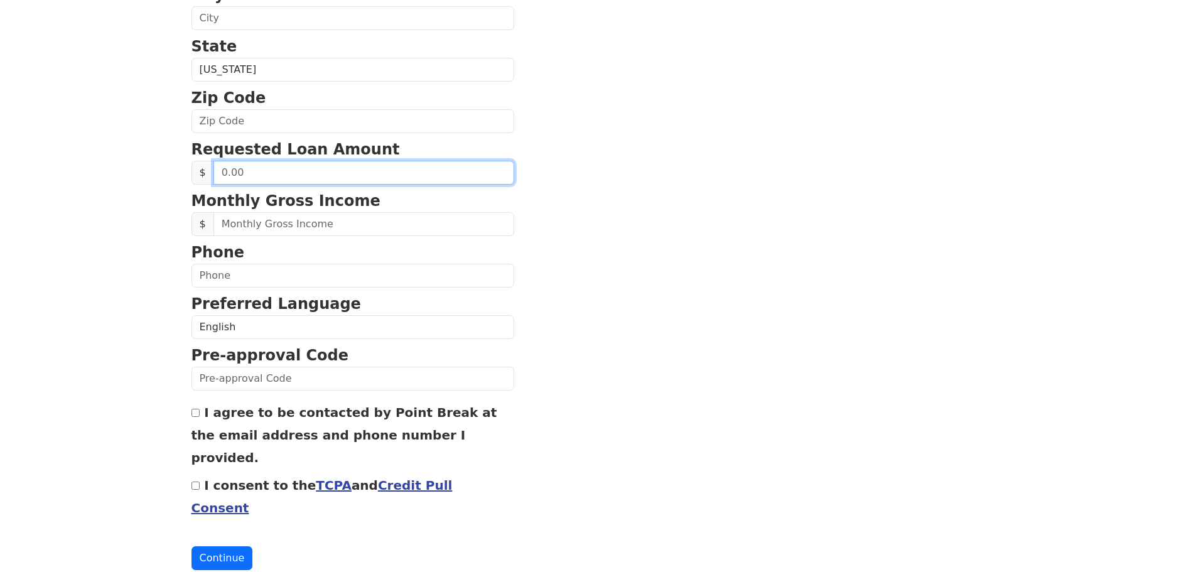
click at [293, 168] on input "text" at bounding box center [363, 173] width 301 height 24
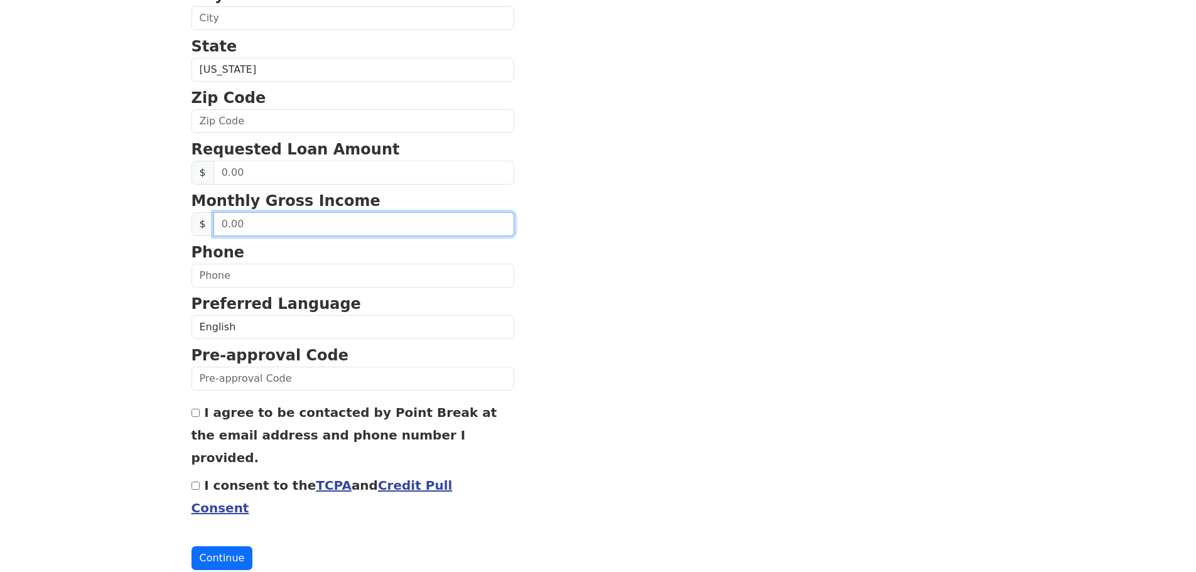
click at [256, 230] on input "text" at bounding box center [363, 224] width 301 height 24
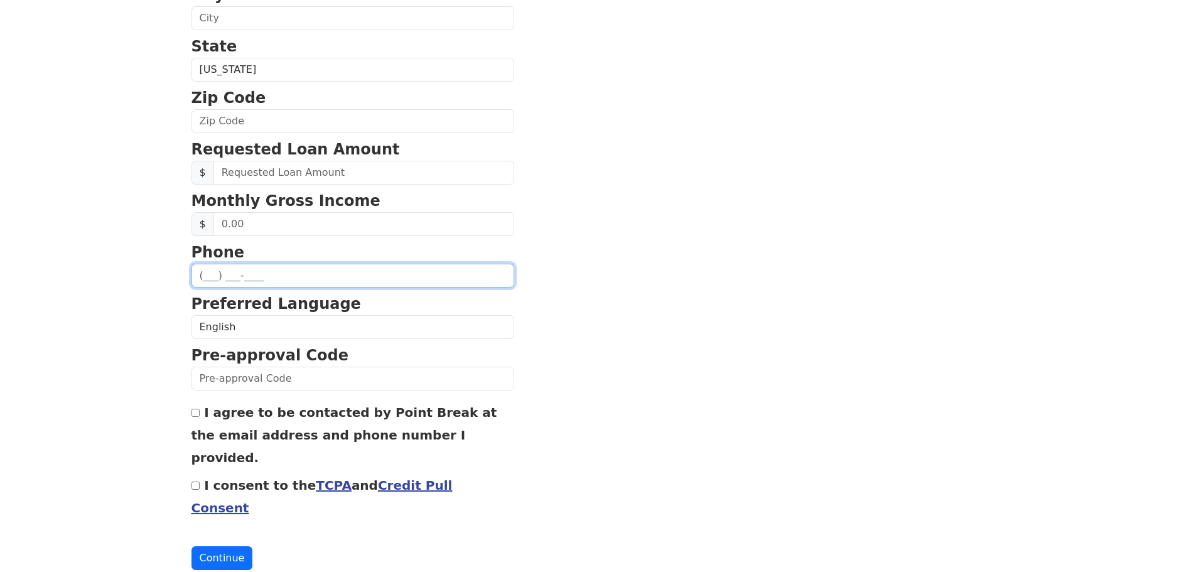
click at [247, 264] on input "text" at bounding box center [352, 276] width 323 height 24
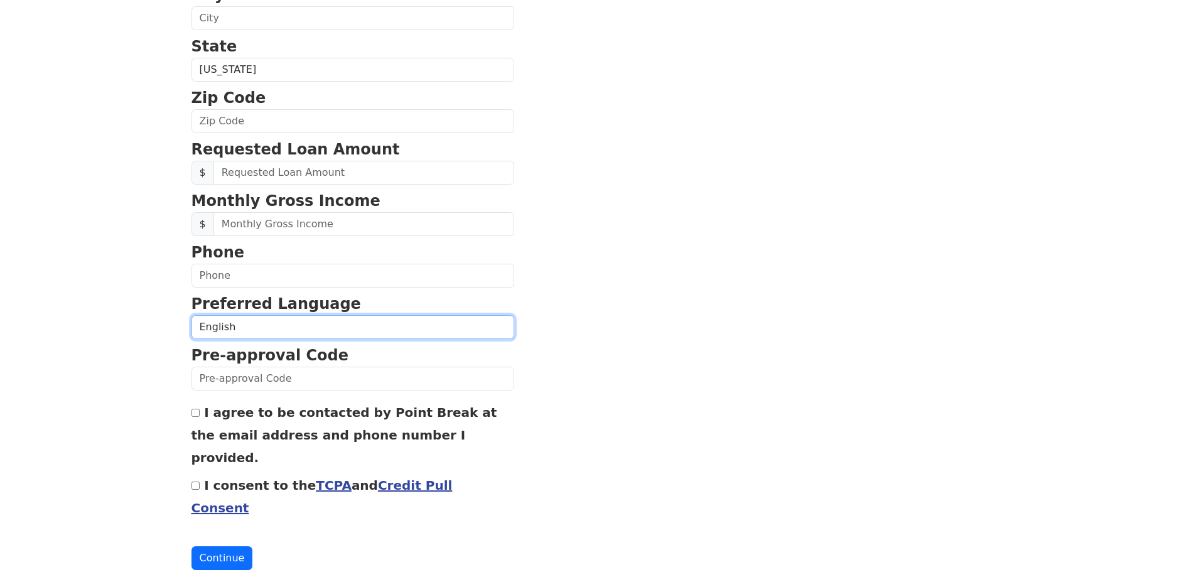
drag, startPoint x: 248, startPoint y: 332, endPoint x: 245, endPoint y: 338, distance: 7.0
click at [248, 332] on select "English Spanish" at bounding box center [352, 327] width 323 height 24
click at [687, 318] on section "First Name Last Name Email Address Re-Enter Email Address Date of Birth Street …" at bounding box center [598, 122] width 814 height 895
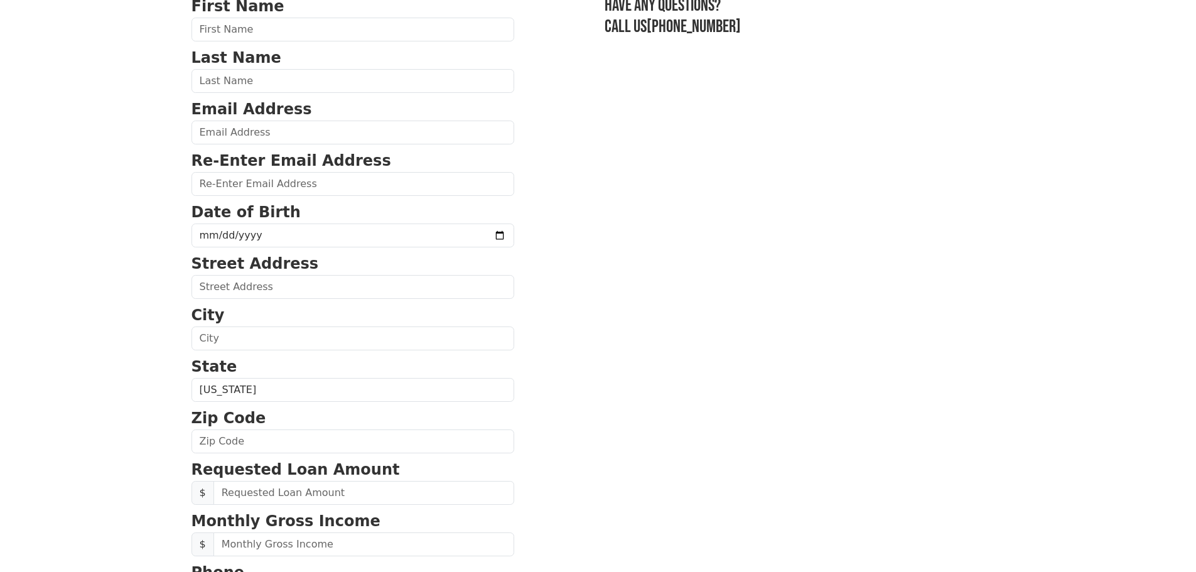
scroll to position [0, 0]
